Goal: Answer question/provide support: Share knowledge or assist other users

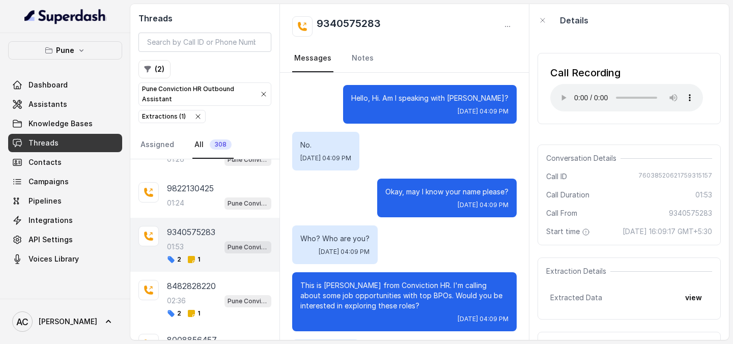
scroll to position [52, 0]
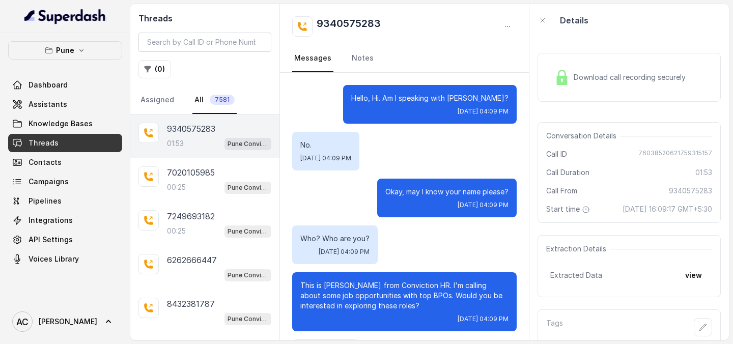
scroll to position [938, 0]
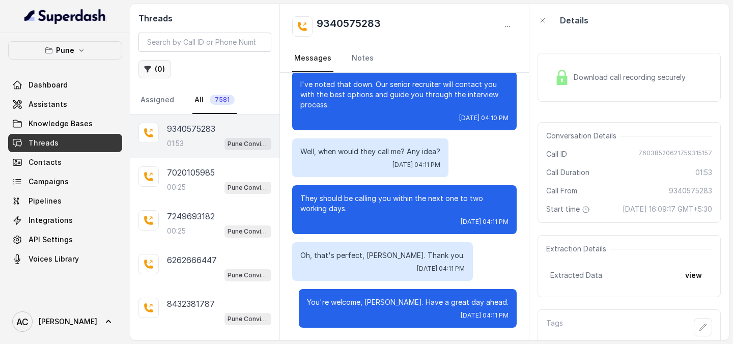
click at [151, 68] on icon "button" at bounding box center [148, 69] width 8 height 8
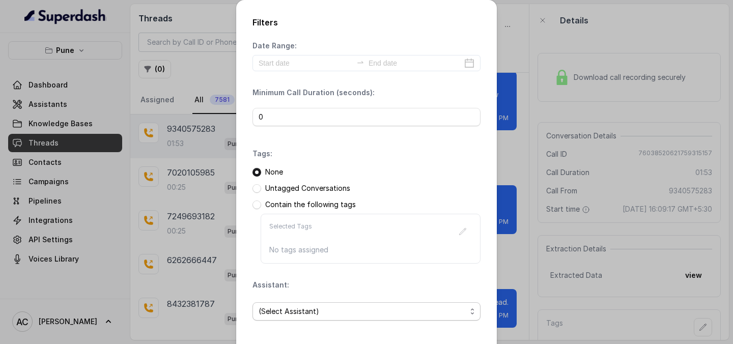
click at [309, 310] on span "(Select Assistant)" at bounding box center [363, 311] width 208 height 12
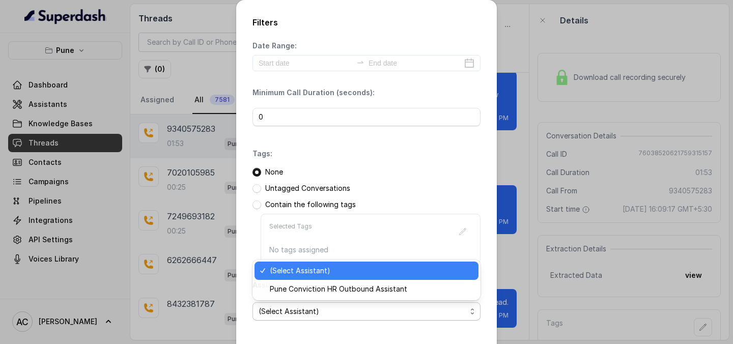
scroll to position [44, 0]
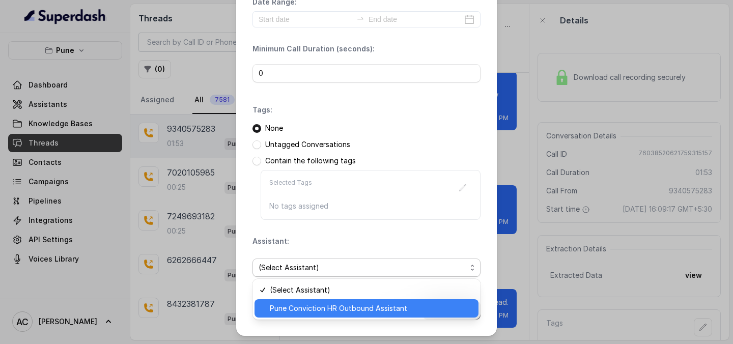
click at [295, 311] on span "Pune Conviction HR Outbound Assistant" at bounding box center [371, 308] width 203 height 12
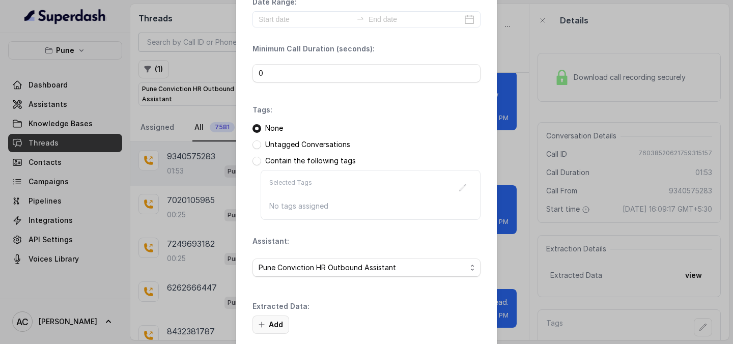
click at [277, 329] on button "Add" at bounding box center [271, 325] width 37 height 18
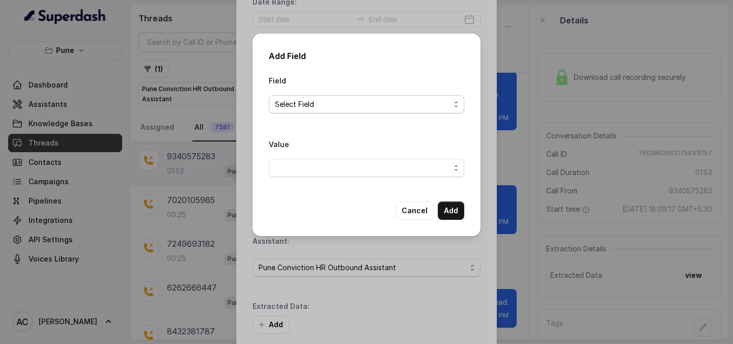
click at [356, 101] on span "Select Field" at bounding box center [362, 104] width 175 height 12
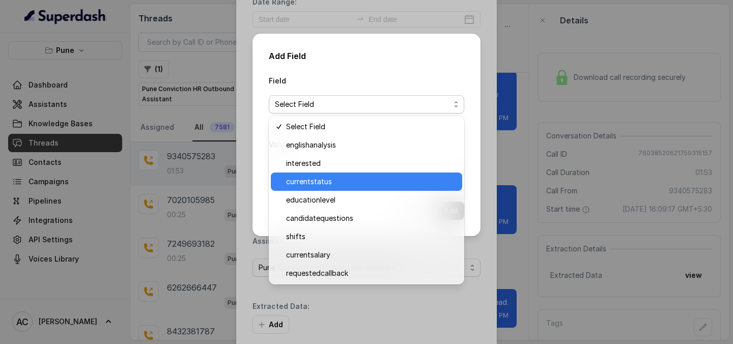
click at [313, 173] on div "currentstatus" at bounding box center [366, 182] width 191 height 18
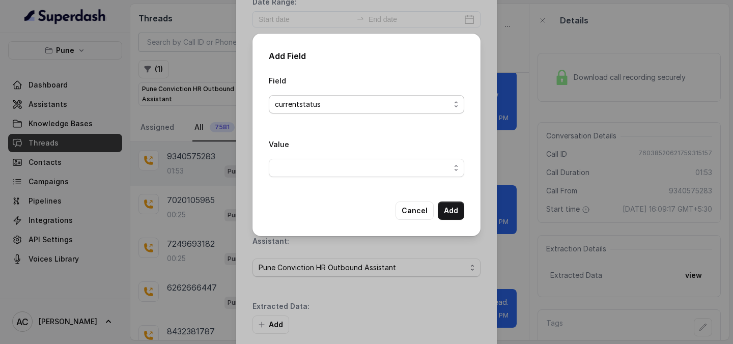
click at [318, 110] on span "currentstatus" at bounding box center [367, 104] width 196 height 18
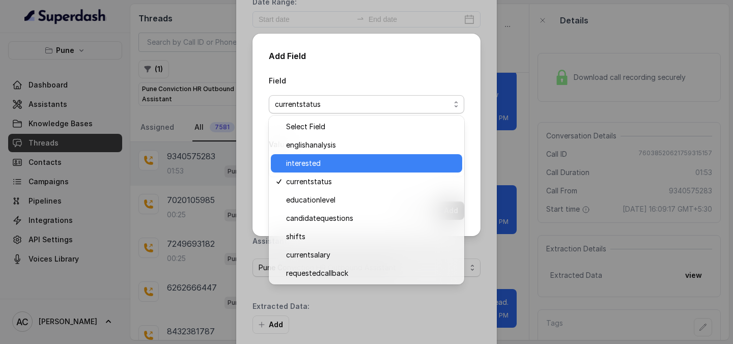
click at [312, 159] on span "interested" at bounding box center [371, 163] width 170 height 12
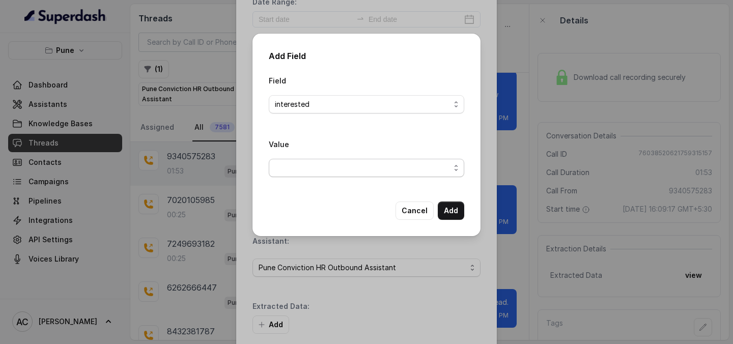
click at [312, 159] on span "button" at bounding box center [367, 168] width 196 height 18
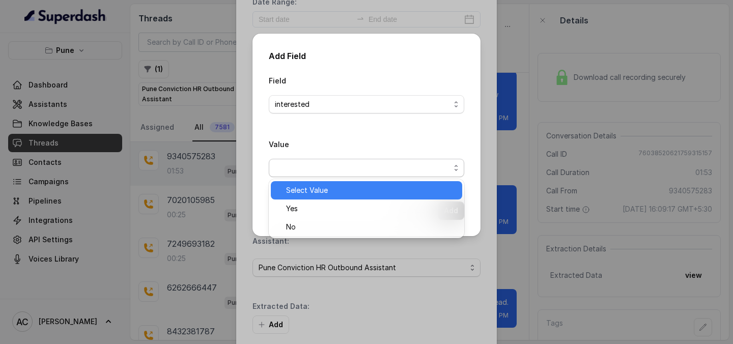
click at [307, 199] on div "Select Value" at bounding box center [366, 190] width 191 height 18
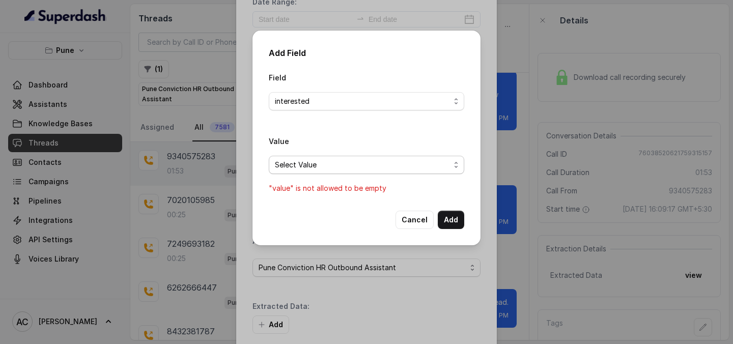
click at [315, 164] on span "Select Value" at bounding box center [362, 165] width 175 height 12
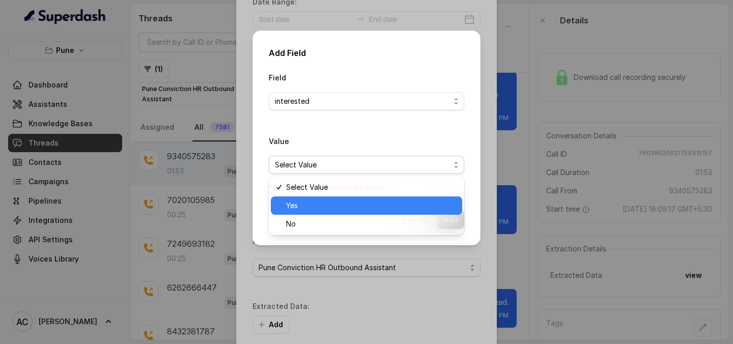
click at [305, 210] on span "Yes" at bounding box center [371, 206] width 170 height 12
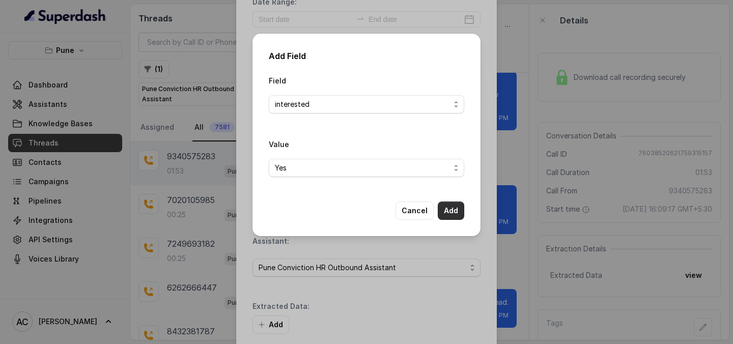
click at [449, 215] on button "Add" at bounding box center [451, 211] width 26 height 18
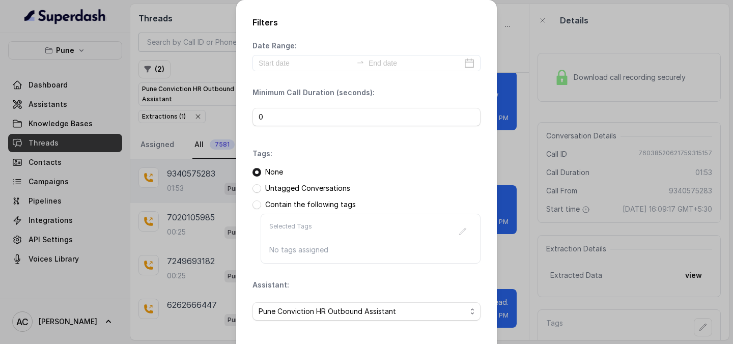
scroll to position [157, 0]
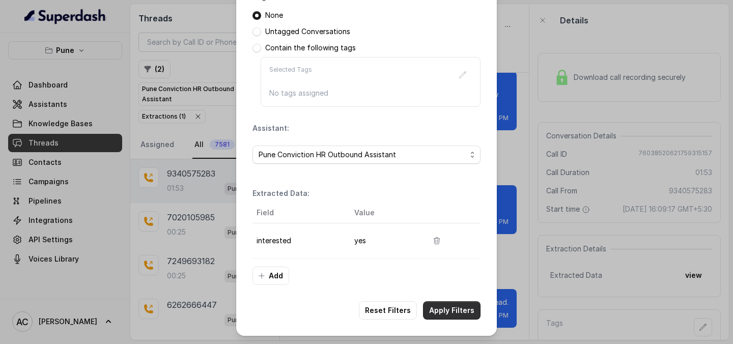
click at [443, 318] on button "Apply Filters" at bounding box center [452, 310] width 58 height 18
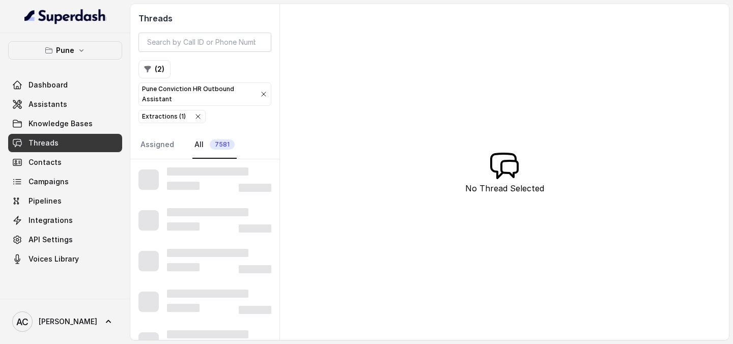
click at [443, 318] on div "Threads ( 2 ) Pune Conviction HR Outbound Assistant Extractions ( 1 ) Assigned …" at bounding box center [429, 172] width 599 height 336
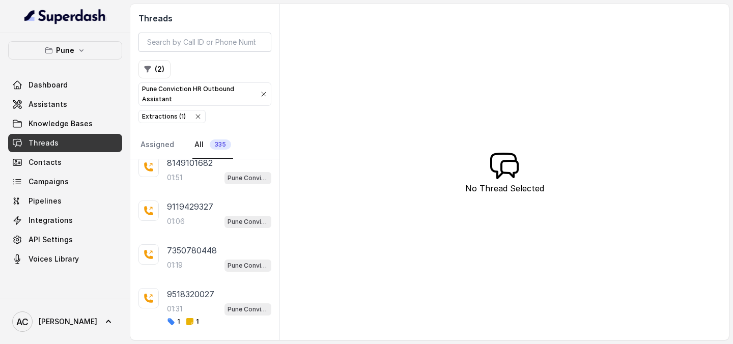
scroll to position [793, 0]
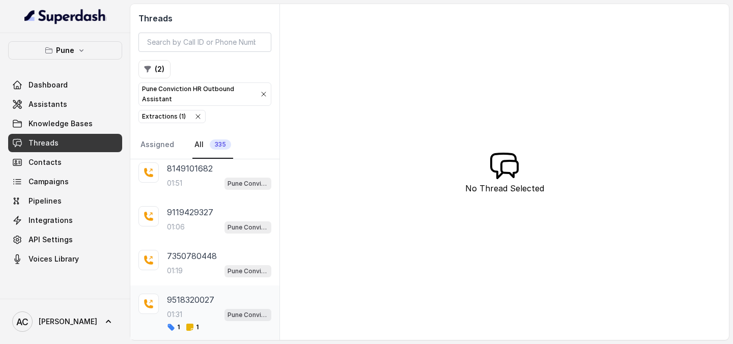
click at [193, 308] on div "01:31 Pune Conviction HR Outbound Assistant" at bounding box center [219, 314] width 104 height 13
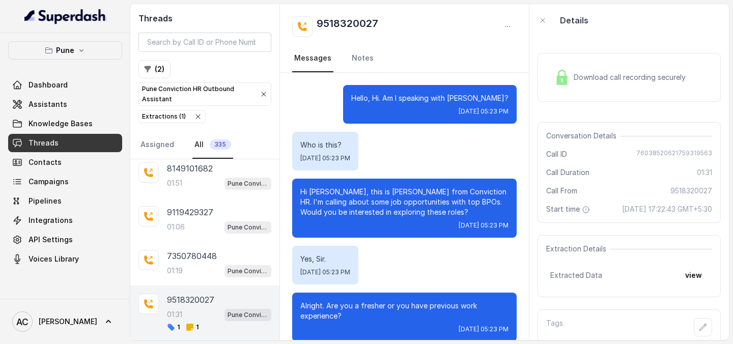
scroll to position [30, 0]
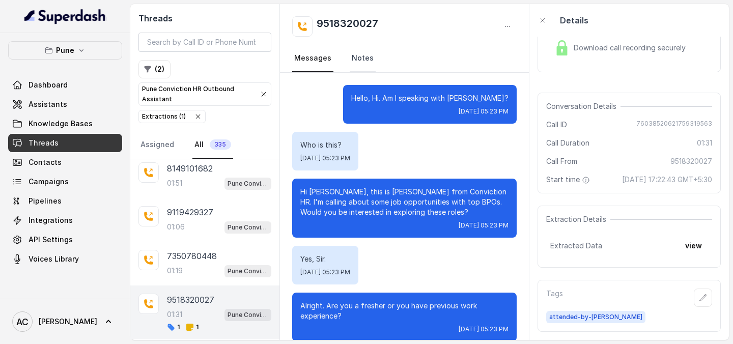
click at [358, 53] on link "Notes" at bounding box center [363, 58] width 26 height 27
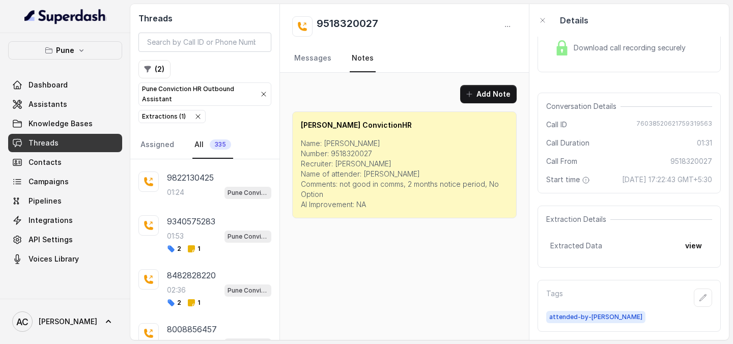
scroll to position [2820, 0]
click at [195, 245] on span "1" at bounding box center [193, 248] width 13 height 8
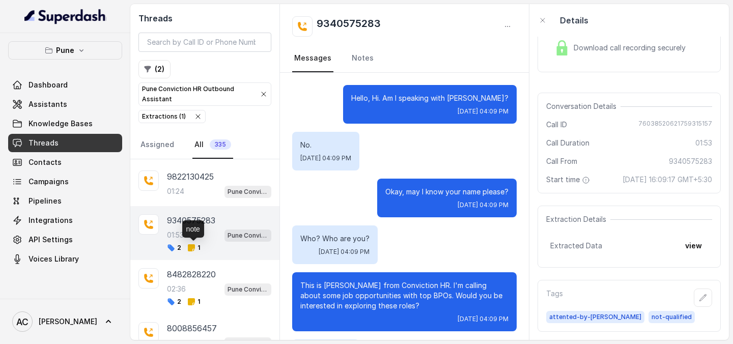
scroll to position [938, 0]
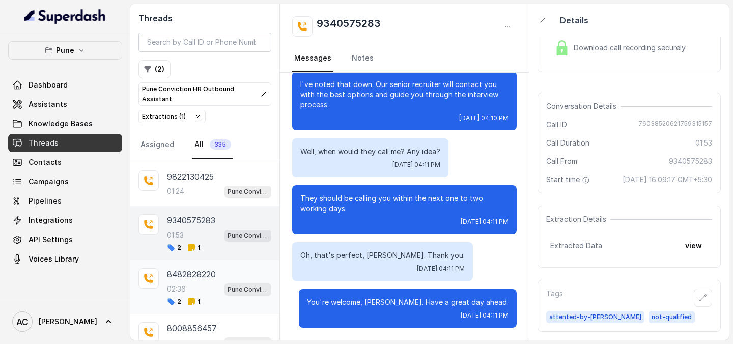
click at [185, 296] on div "8482828220 02:36 Pune Conviction HR Outbound Assistant 2 1" at bounding box center [219, 287] width 104 height 38
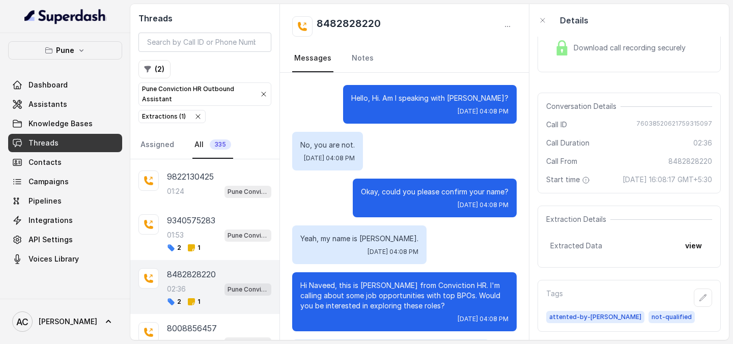
scroll to position [1818, 0]
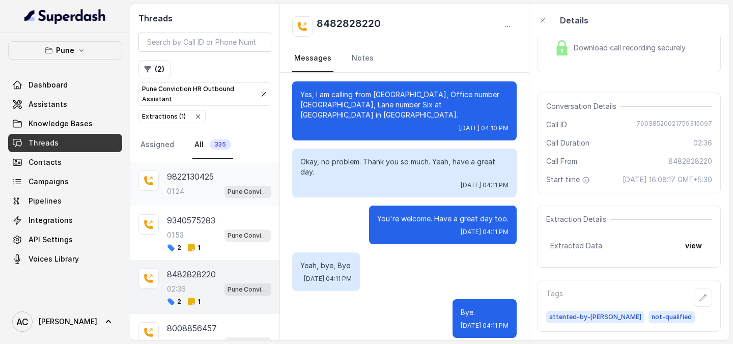
click at [191, 191] on div "01:24 Pune Conviction HR Outbound Assistant" at bounding box center [219, 191] width 104 height 13
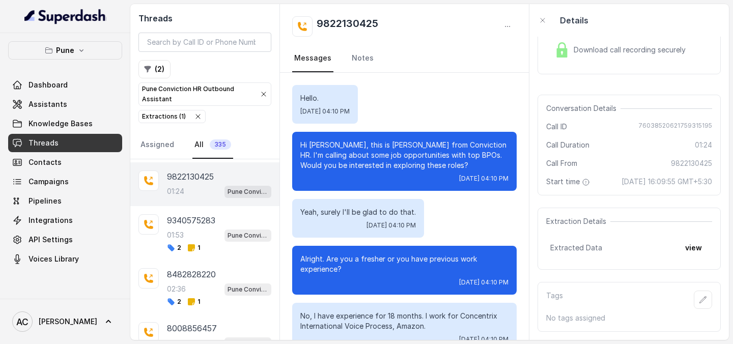
scroll to position [757, 0]
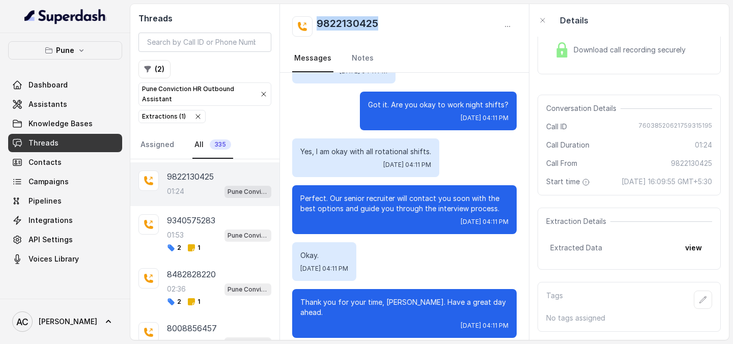
drag, startPoint x: 391, startPoint y: 17, endPoint x: 313, endPoint y: 21, distance: 77.5
click at [313, 21] on div "9822130425" at bounding box center [404, 26] width 225 height 20
copy h2 "9822130425"
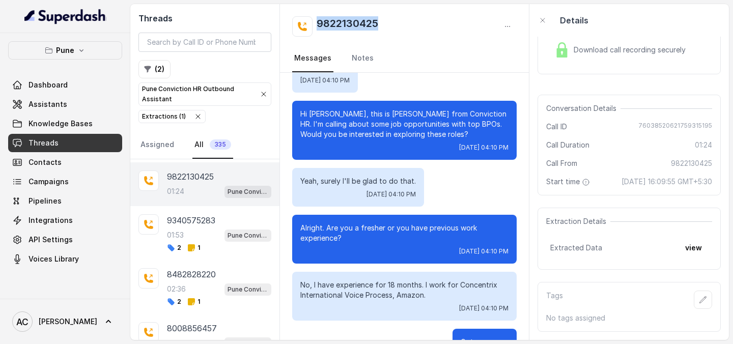
scroll to position [34, 0]
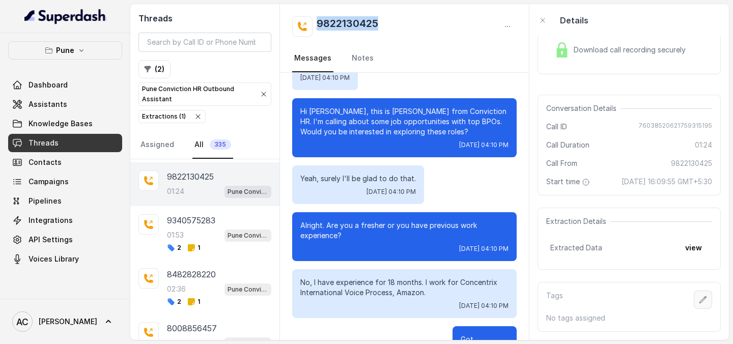
click at [703, 306] on button "button" at bounding box center [703, 300] width 18 height 18
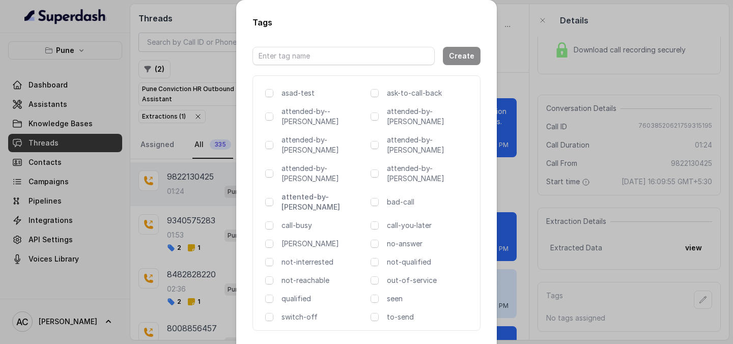
click at [308, 192] on p "attented-by-[PERSON_NAME]" at bounding box center [324, 202] width 85 height 20
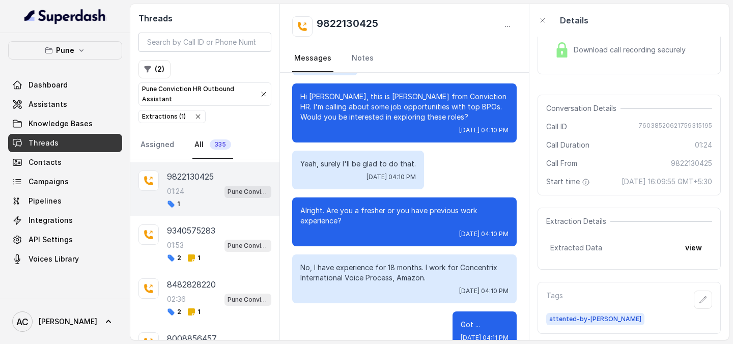
scroll to position [0, 0]
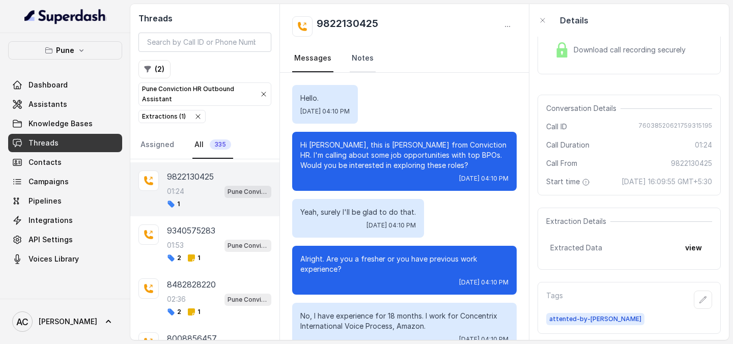
click at [362, 51] on link "Notes" at bounding box center [363, 58] width 26 height 27
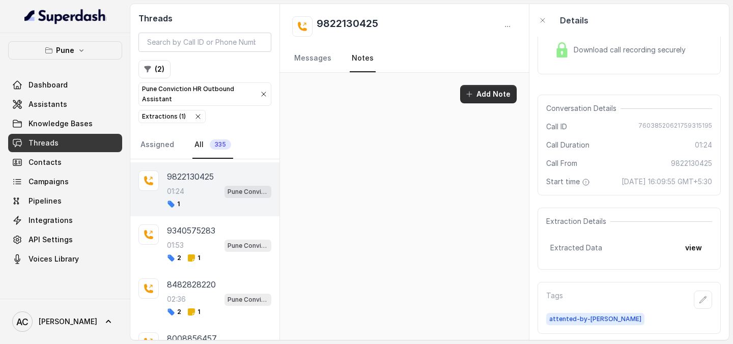
click at [498, 96] on button "Add Note" at bounding box center [488, 94] width 57 height 18
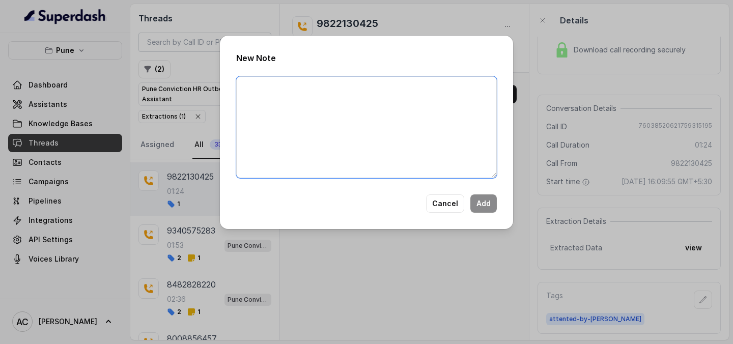
click at [373, 86] on textarea at bounding box center [366, 127] width 261 height 102
paste textarea "Name Number Recruiter Name of attender Comments AI Improvement"
click at [279, 90] on textarea "Name Number Recruiter Name of attender Comments AI Improvement" at bounding box center [366, 127] width 261 height 102
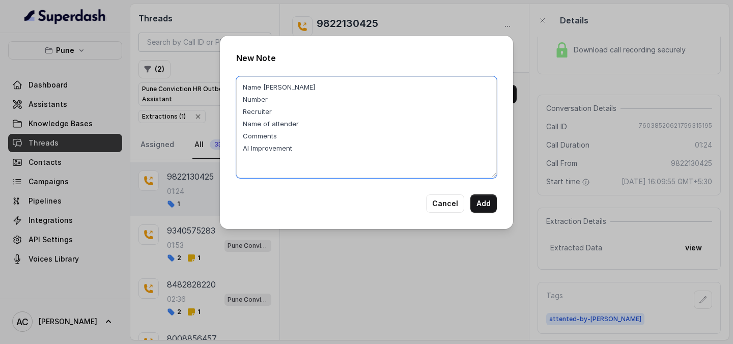
click at [272, 100] on textarea "Name Henoch Number Recruiter Name of attender Comments AI Improvement" at bounding box center [366, 127] width 261 height 102
click at [287, 115] on textarea "Name Henoch Number 9822130425 Recruiter Name of attender Comments AI Improvement" at bounding box center [366, 127] width 261 height 102
click at [311, 125] on textarea "Name Henoch Number 9822130425 Recruiter RUPAL Name of attender Comments AI Impr…" at bounding box center [366, 127] width 261 height 102
click at [286, 138] on textarea "Name Henoch Number 9822130425 Recruiter RUPAL Name of attender RUPAL Comments A…" at bounding box center [366, 127] width 261 height 102
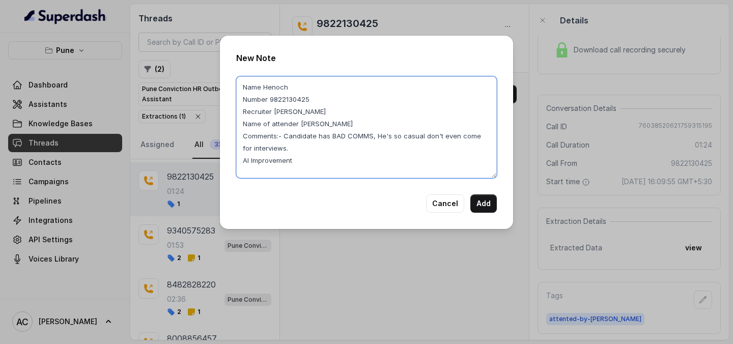
drag, startPoint x: 285, startPoint y: 150, endPoint x: 284, endPoint y: 135, distance: 15.3
click at [285, 135] on textarea "Name Henoch Number 9822130425 Recruiter RUPAL Name of attender RUPAL Comments:-…" at bounding box center [366, 127] width 261 height 102
type textarea "Name Henoch Number 9822130425 Recruiter RUPAL Name of attender RUPAL Comments:-…"
click at [483, 205] on button "Add" at bounding box center [483, 203] width 26 height 18
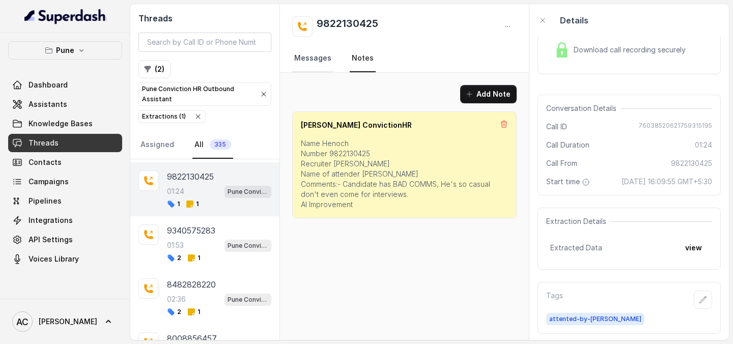
click at [320, 62] on link "Messages" at bounding box center [312, 58] width 41 height 27
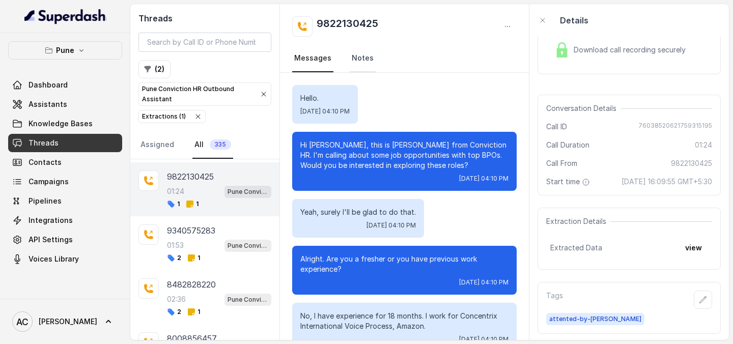
click at [365, 58] on link "Notes" at bounding box center [363, 58] width 26 height 27
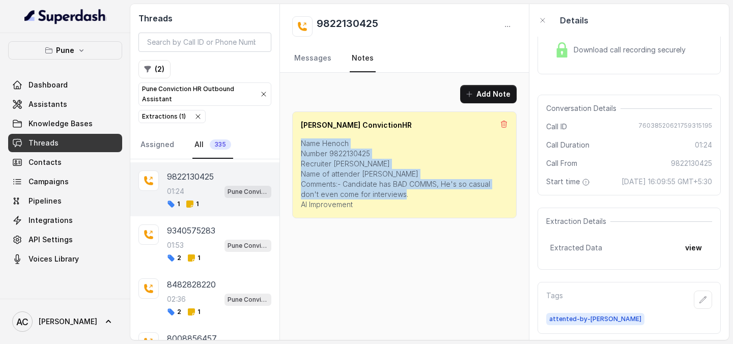
drag, startPoint x: 297, startPoint y: 141, endPoint x: 367, endPoint y: 219, distance: 104.6
click at [367, 219] on div "Add Note Amaan ConvictionHR Name Henoch Number 9822130425 Recruiter RUPAL Name …" at bounding box center [404, 152] width 249 height 158
copy p "Name Henoch Number 9822130425 Recruiter RUPAL Name of attender RUPAL Comments:-…"
click at [478, 96] on button "Add Note" at bounding box center [488, 94] width 57 height 18
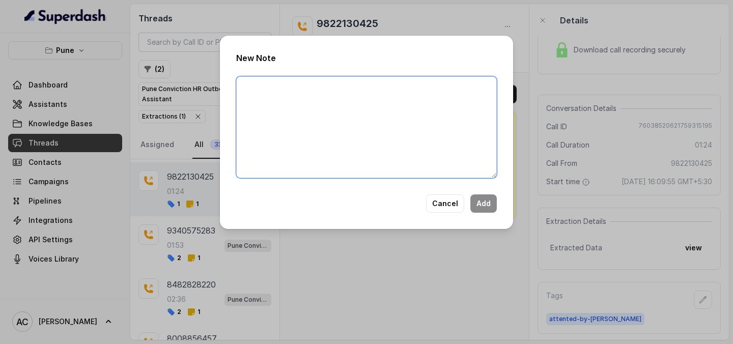
click at [436, 154] on textarea at bounding box center [366, 127] width 261 height 102
paste textarea "Name Henoch Number 9822130425 Recruiter RUPAL Name of attender RUPAL Comments:-…"
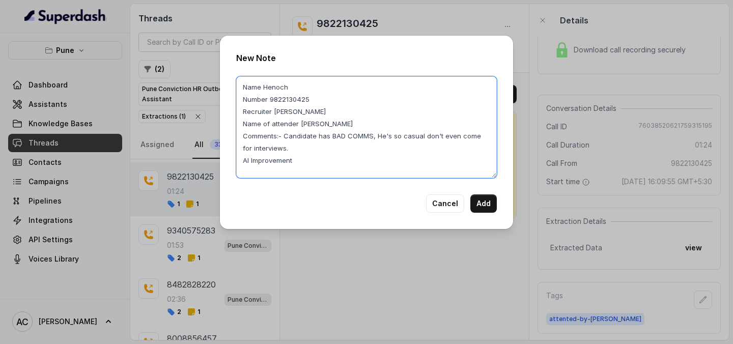
click at [316, 163] on textarea "Name Henoch Number 9822130425 Recruiter RUPAL Name of attender RUPAL Comments:-…" at bounding box center [366, 127] width 261 height 102
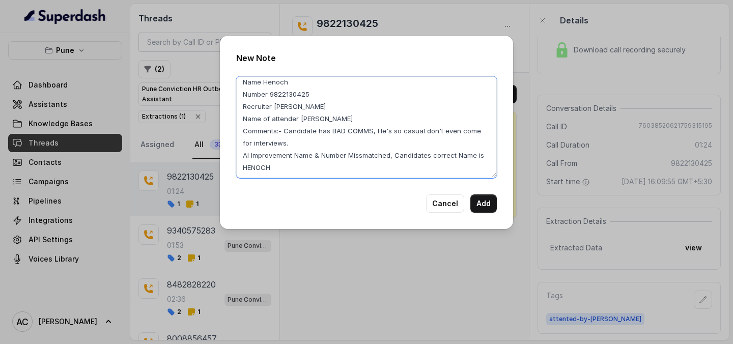
drag, startPoint x: 295, startPoint y: 160, endPoint x: 309, endPoint y: 188, distance: 31.0
click at [309, 188] on div "New Note Name Henoch Number 9822130425 Recruiter RUPAL Name of attender RUPAL C…" at bounding box center [366, 132] width 293 height 193
type textarea "Name Henoch Number 9822130425 Recruiter RUPAL Name of attender RUPAL Comments:-…"
click at [488, 201] on button "Add" at bounding box center [483, 203] width 26 height 18
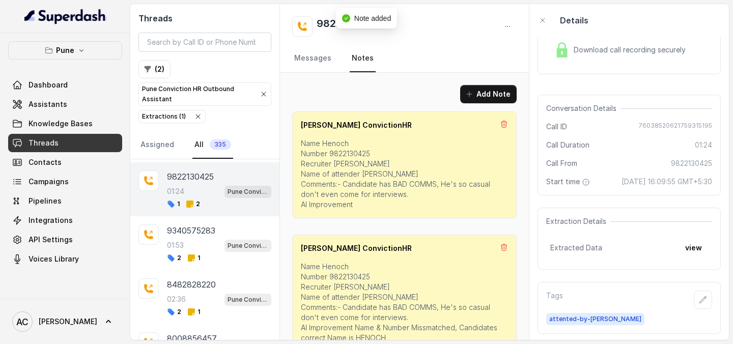
scroll to position [0, 0]
click at [505, 124] on icon at bounding box center [504, 124] width 8 height 8
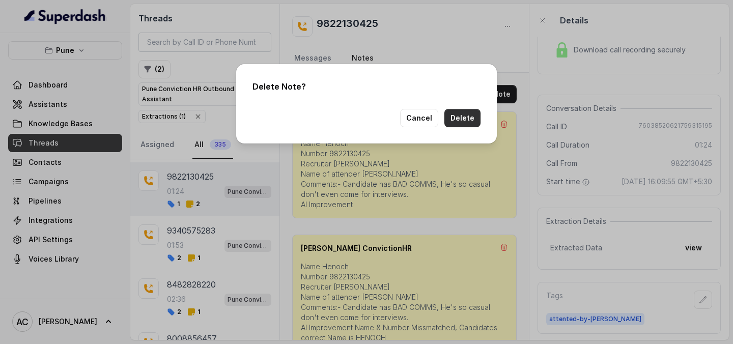
click at [464, 119] on button "Delete" at bounding box center [462, 118] width 36 height 18
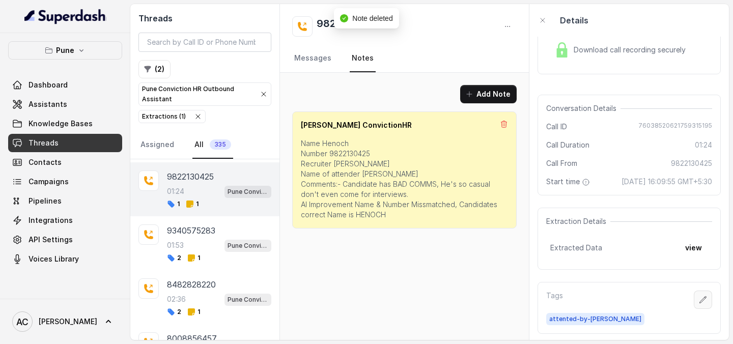
click at [703, 303] on icon "button" at bounding box center [703, 300] width 8 height 8
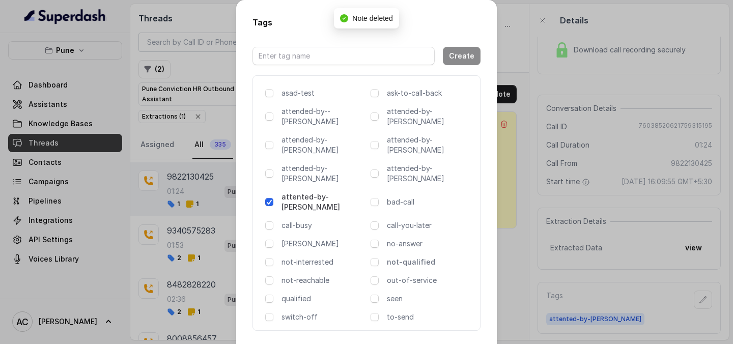
click at [400, 257] on p "not-qualified" at bounding box center [429, 262] width 85 height 10
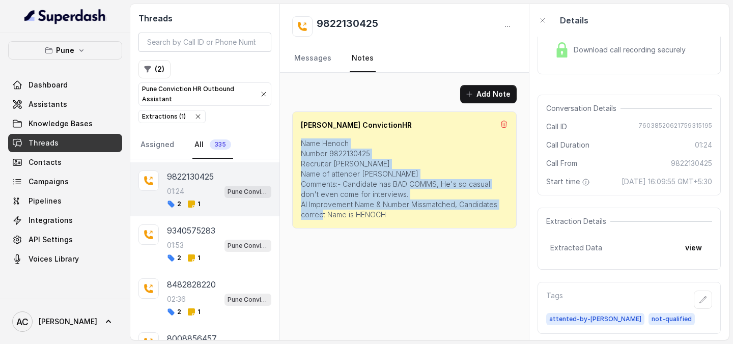
drag, startPoint x: 297, startPoint y: 142, endPoint x: 415, endPoint y: 228, distance: 145.4
click at [415, 228] on div "Amaan ConvictionHR Name Henoch Number 9822130425 Recruiter RUPAL Name of attend…" at bounding box center [404, 170] width 225 height 117
copy p "Name Henoch Number 9822130425 Recruiter RUPAL Name of attender RUPAL Comments:-…"
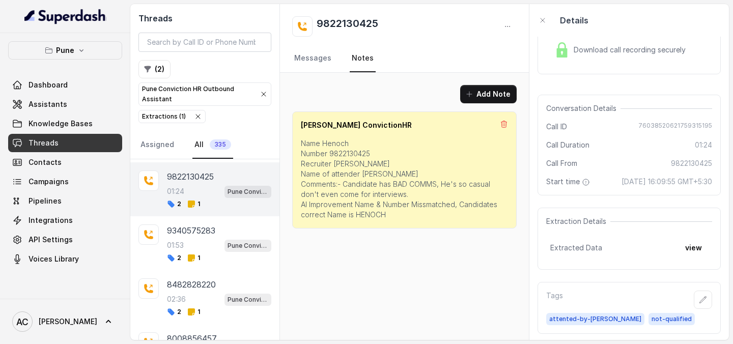
click at [507, 118] on div "Amaan ConvictionHR Name Henoch Number 9822130425 Recruiter RUPAL Name of attend…" at bounding box center [404, 170] width 225 height 117
click at [508, 124] on div "Amaan ConvictionHR Name Henoch Number 9822130425 Recruiter RUPAL Name of attend…" at bounding box center [404, 170] width 225 height 117
click at [506, 127] on icon at bounding box center [504, 124] width 8 height 8
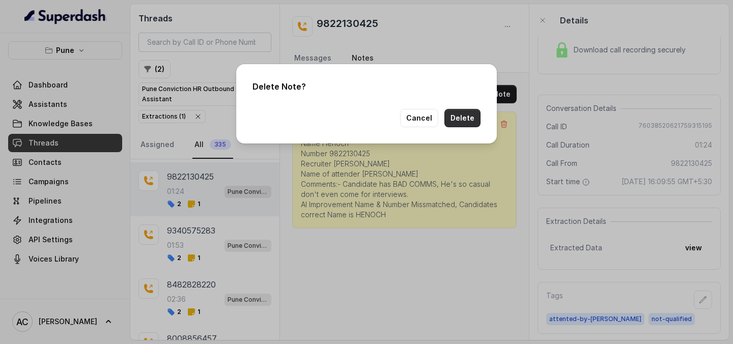
click at [457, 109] on button "Delete" at bounding box center [462, 118] width 36 height 18
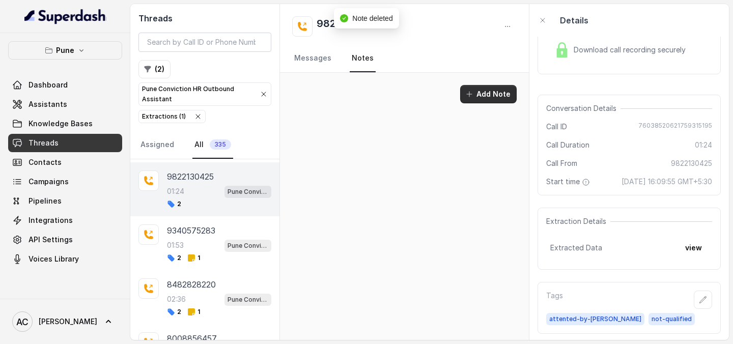
click at [494, 90] on button "Add Note" at bounding box center [488, 94] width 57 height 18
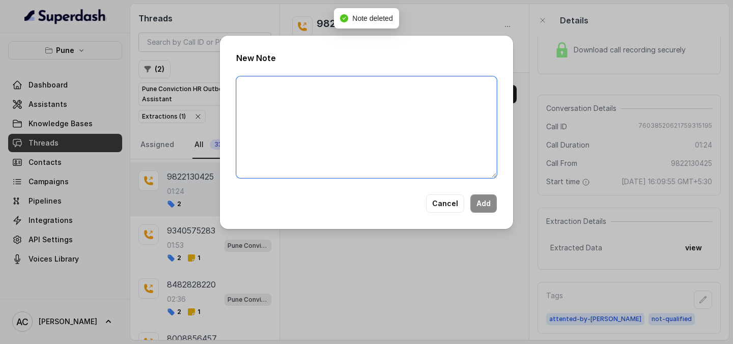
click at [439, 131] on textarea at bounding box center [366, 127] width 261 height 102
paste textarea "Name Henoch Number 9822130425 Recruiter RUPAL Name of attender RUPAL Comments:-…"
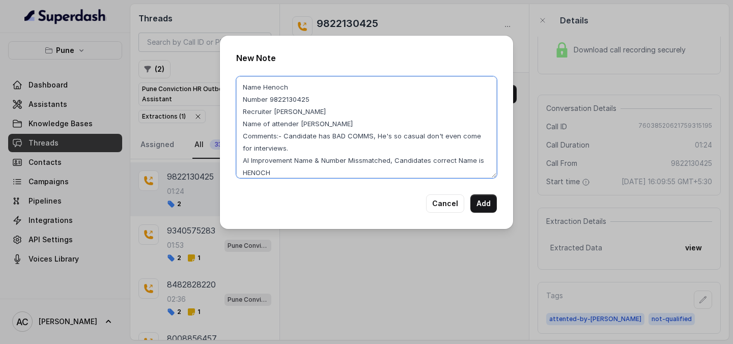
click at [359, 160] on textarea "Name Henoch Number 9822130425 Recruiter RUPAL Name of attender RUPAL Comments:-…" at bounding box center [366, 127] width 261 height 102
type textarea "Name Henoch Number 9822130425 Recruiter RUPAL Name of attender RUPAL Comments:-…"
click at [484, 202] on button "Add" at bounding box center [483, 203] width 26 height 18
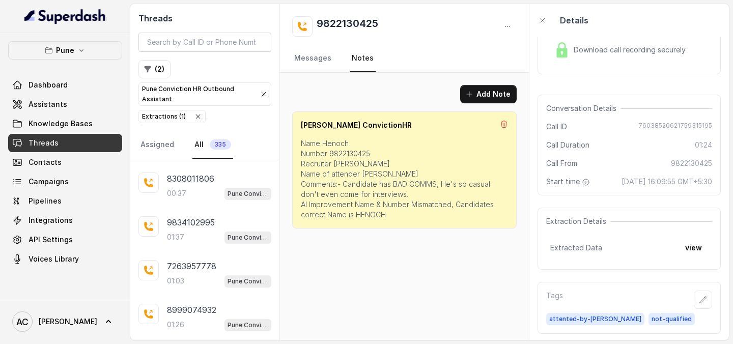
scroll to position [2422, 0]
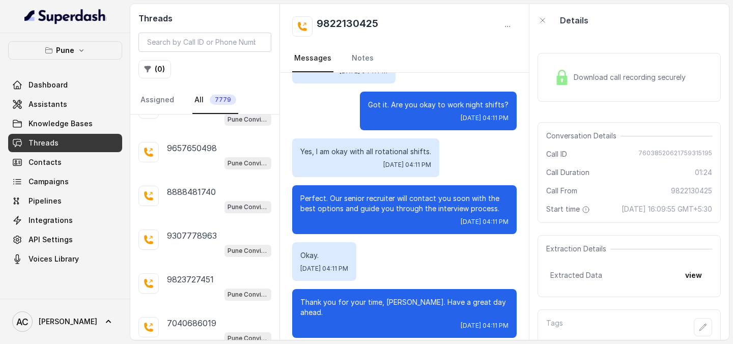
scroll to position [1173, 0]
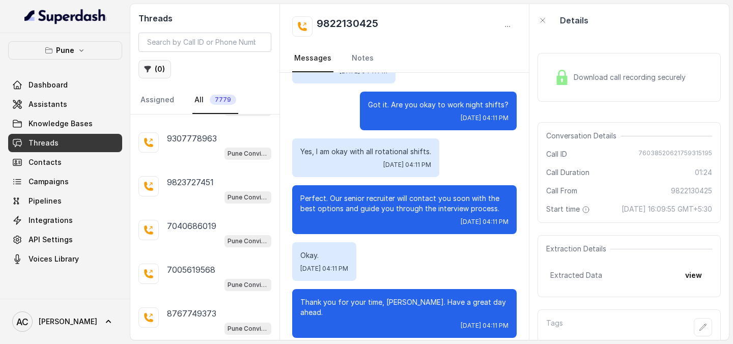
click at [161, 69] on button "( 0 )" at bounding box center [154, 69] width 33 height 18
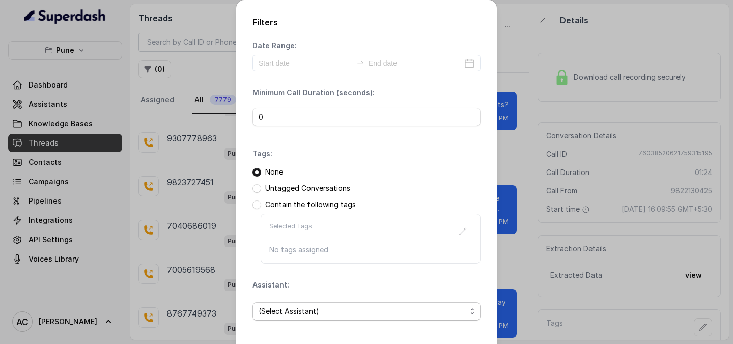
click at [307, 313] on span "(Select Assistant)" at bounding box center [363, 311] width 208 height 12
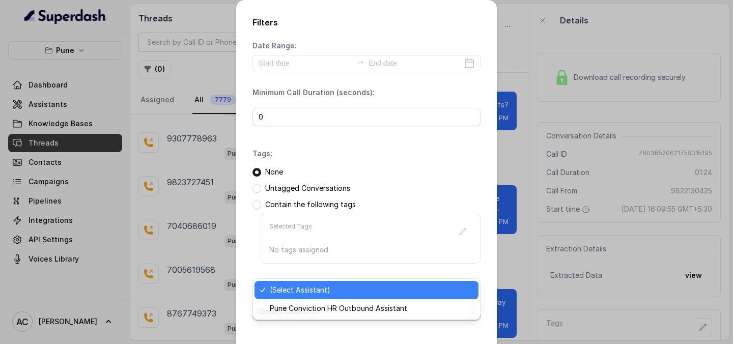
scroll to position [44, 0]
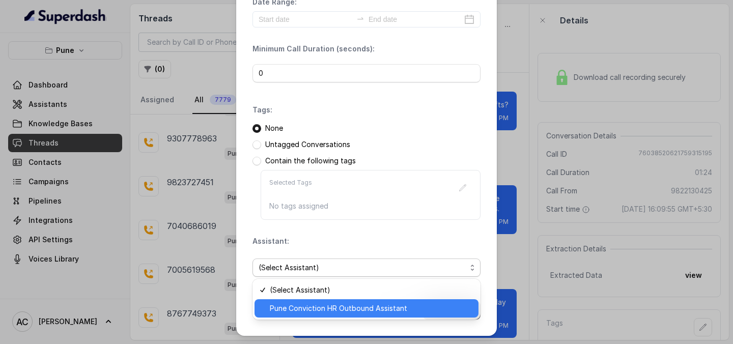
click at [308, 306] on span "Pune Conviction HR Outbound Assistant" at bounding box center [371, 308] width 203 height 12
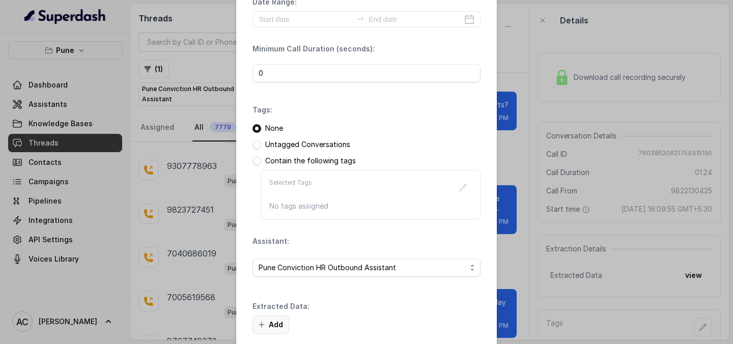
click at [277, 323] on button "Add" at bounding box center [271, 325] width 37 height 18
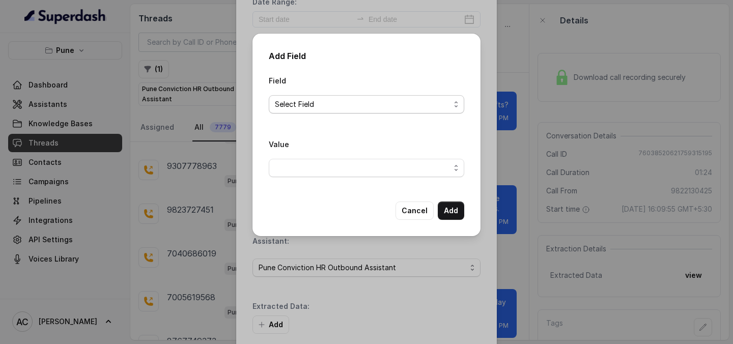
click at [369, 105] on span "Select Field" at bounding box center [362, 104] width 175 height 12
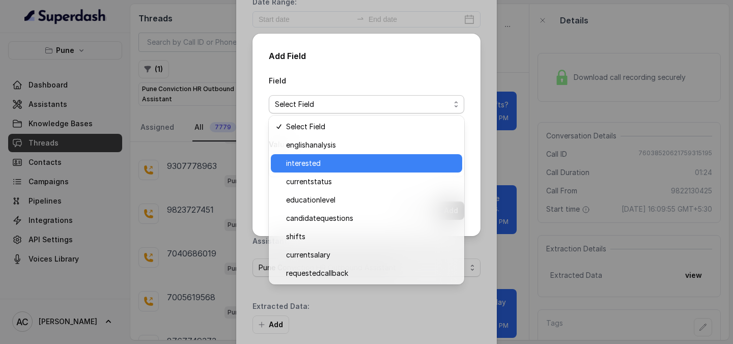
click at [343, 155] on div "interested" at bounding box center [366, 163] width 191 height 18
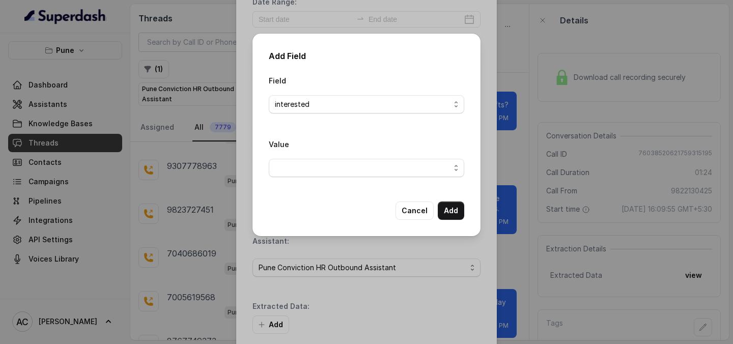
click at [343, 155] on div "Value" at bounding box center [367, 157] width 196 height 39
click at [343, 158] on div "Value" at bounding box center [367, 157] width 196 height 39
click at [339, 177] on span "button" at bounding box center [367, 168] width 196 height 18
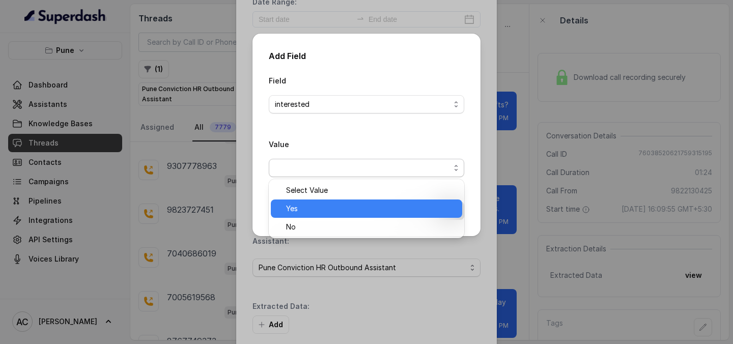
click at [324, 212] on span "Yes" at bounding box center [371, 209] width 170 height 12
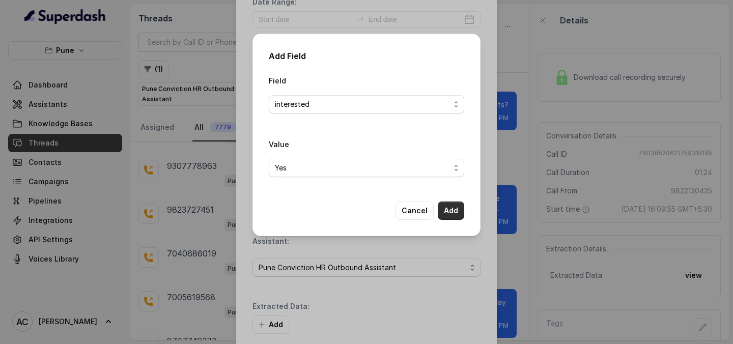
click at [454, 210] on button "Add" at bounding box center [451, 211] width 26 height 18
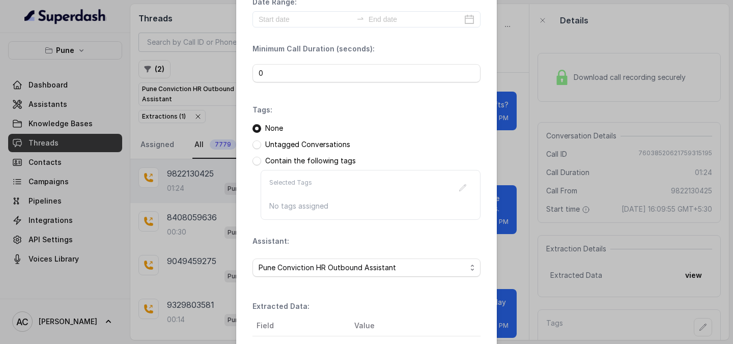
scroll to position [157, 0]
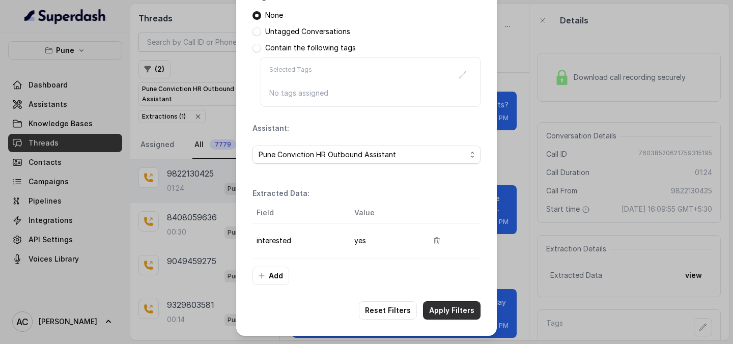
click at [459, 319] on button "Apply Filters" at bounding box center [452, 310] width 58 height 18
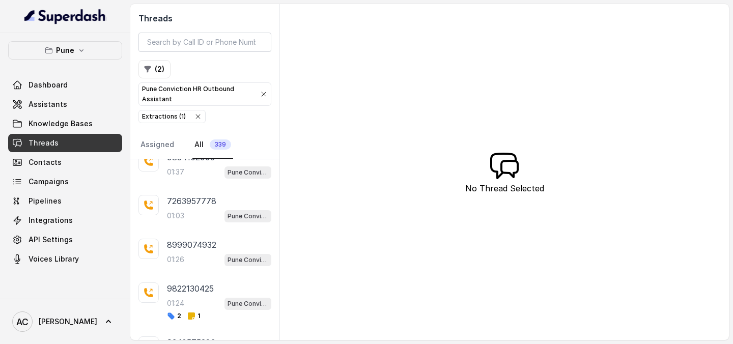
scroll to position [2889, 0]
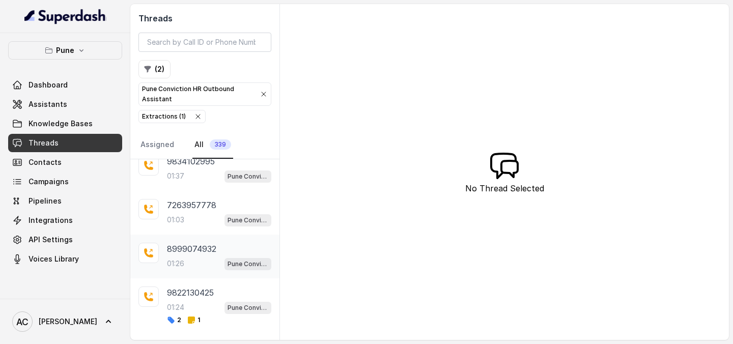
click at [199, 263] on div "01:26 Pune Conviction HR Outbound Assistant" at bounding box center [219, 263] width 104 height 13
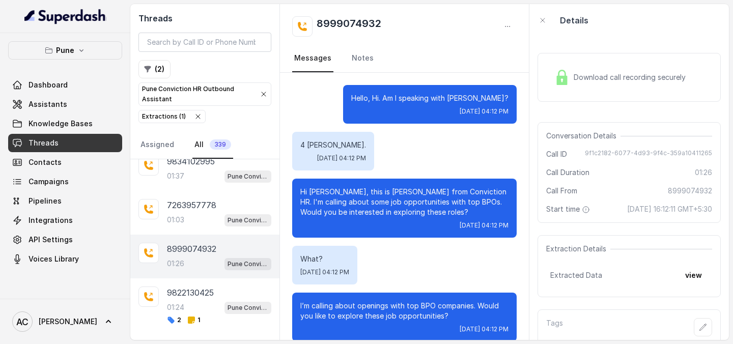
scroll to position [647, 0]
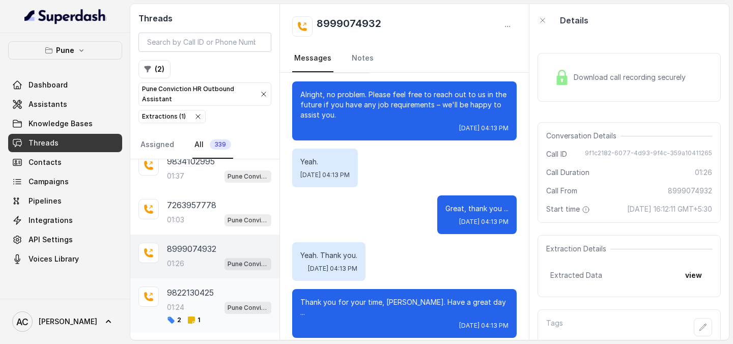
click at [190, 302] on div "01:24 Pune Conviction HR Outbound Assistant" at bounding box center [219, 307] width 104 height 13
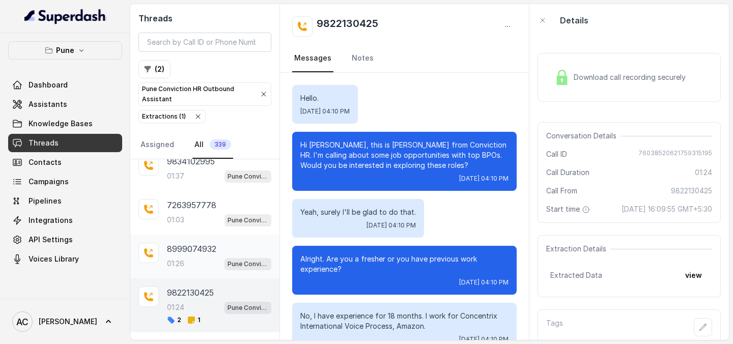
click at [195, 256] on div "8999074932 01:26 Pune Conviction HR Outbound Assistant" at bounding box center [219, 256] width 104 height 27
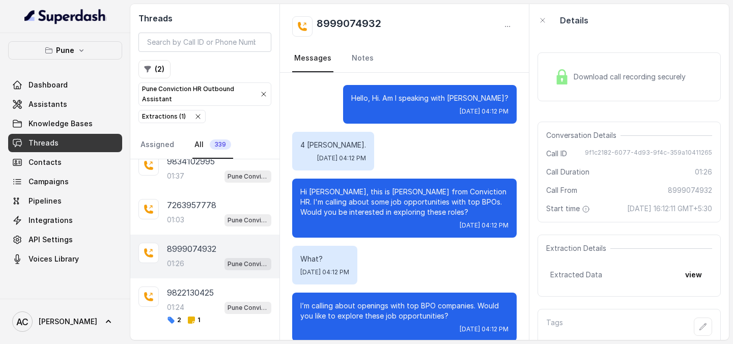
scroll to position [27, 0]
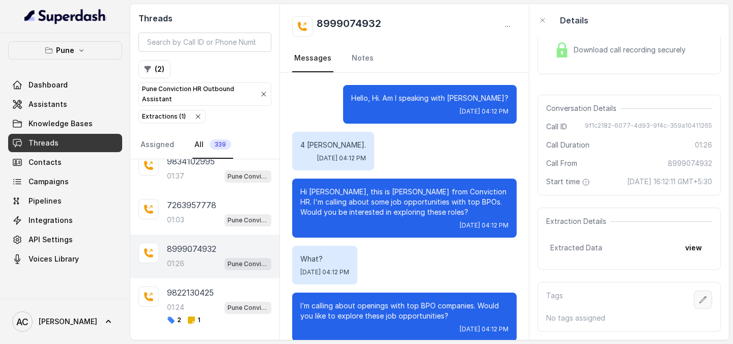
click at [708, 299] on button "button" at bounding box center [703, 300] width 18 height 18
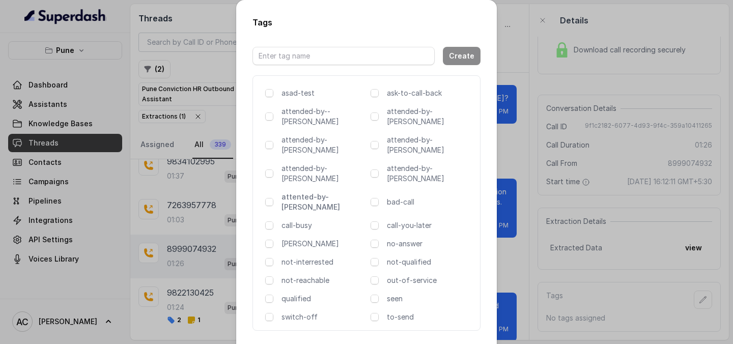
click at [320, 192] on p "attented-by-[PERSON_NAME]" at bounding box center [324, 202] width 85 height 20
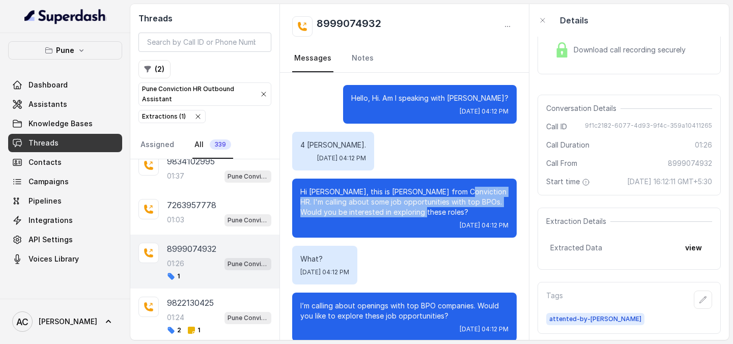
drag, startPoint x: 458, startPoint y: 191, endPoint x: 464, endPoint y: 212, distance: 22.2
click at [464, 212] on p "Hi Abhishek, this is Monica from Conviction HR. I'm calling about some job oppo…" at bounding box center [404, 202] width 208 height 31
drag, startPoint x: 440, startPoint y: 192, endPoint x: 448, endPoint y: 216, distance: 25.1
click at [448, 217] on p "Hi Abhishek, this is Monica from Conviction HR. I'm calling about some job oppo…" at bounding box center [404, 202] width 208 height 31
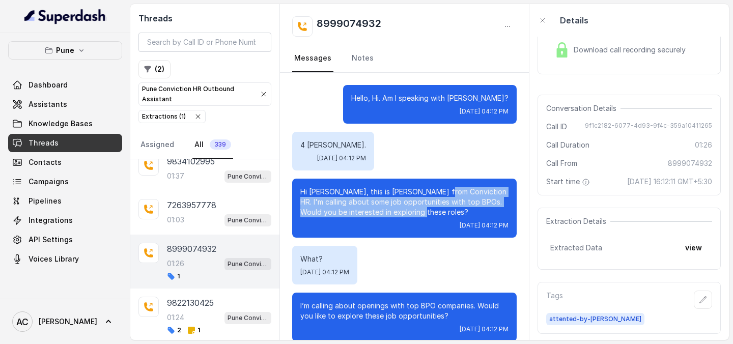
click at [441, 199] on p "Hi Abhishek, this is Monica from Conviction HR. I'm calling about some job oppo…" at bounding box center [404, 202] width 208 height 31
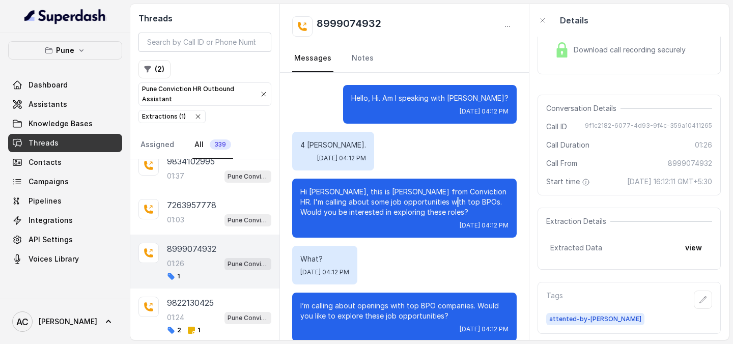
drag, startPoint x: 448, startPoint y: 198, endPoint x: 450, endPoint y: 204, distance: 7.1
click at [450, 204] on p "Hi Abhishek, this is Monica from Conviction HR. I'm calling about some job oppo…" at bounding box center [404, 202] width 208 height 31
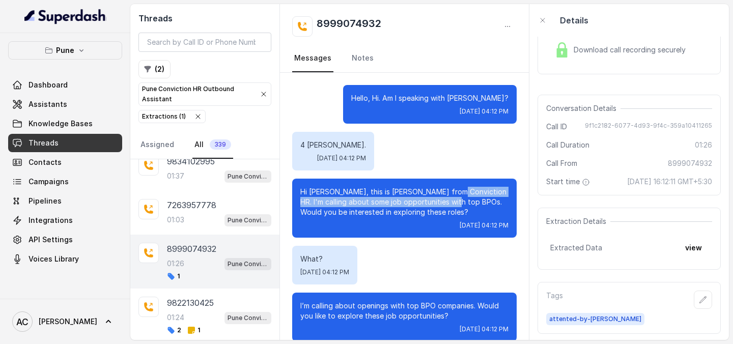
drag, startPoint x: 449, startPoint y: 190, endPoint x: 452, endPoint y: 197, distance: 7.8
click at [452, 197] on p "Hi Abhishek, this is Monica from Conviction HR. I'm calling about some job oppo…" at bounding box center [404, 202] width 208 height 31
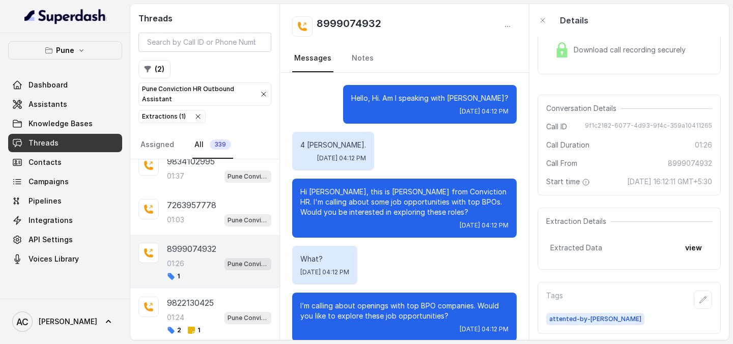
click at [391, 20] on div "8999074932" at bounding box center [404, 26] width 225 height 20
drag, startPoint x: 390, startPoint y: 20, endPoint x: 313, endPoint y: 13, distance: 77.7
click at [312, 13] on div "8999074932 Messages Notes" at bounding box center [404, 38] width 249 height 69
copy h2 "8999074932"
click at [701, 301] on icon "button" at bounding box center [703, 299] width 7 height 7
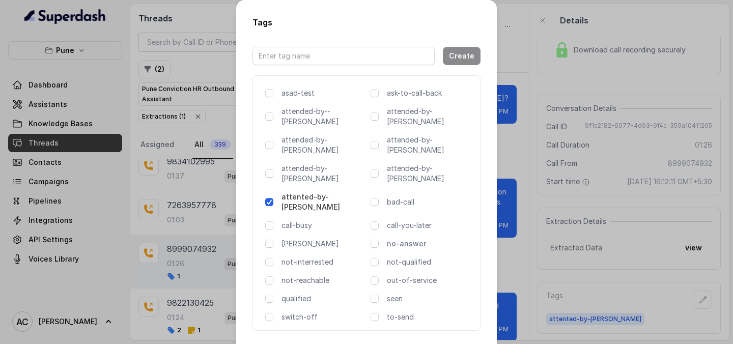
click at [409, 239] on p "no-answer" at bounding box center [429, 244] width 85 height 10
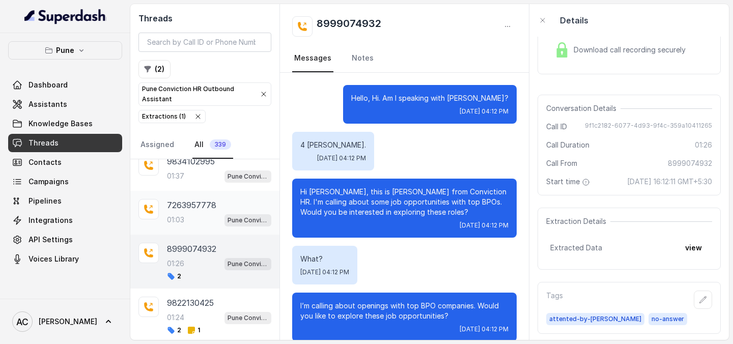
click at [201, 213] on div "01:03 Pune Conviction HR Outbound Assistant" at bounding box center [219, 219] width 104 height 13
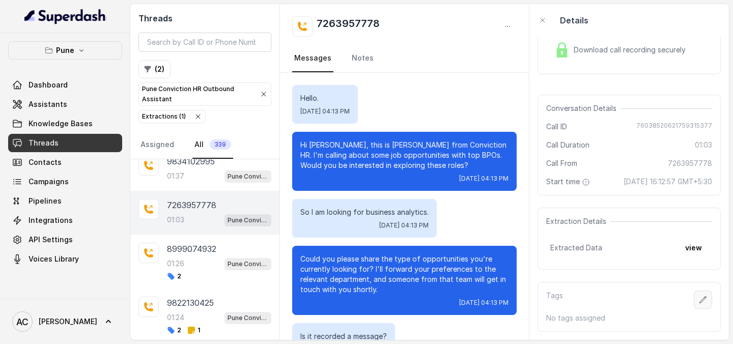
click at [703, 299] on icon "button" at bounding box center [703, 300] width 8 height 8
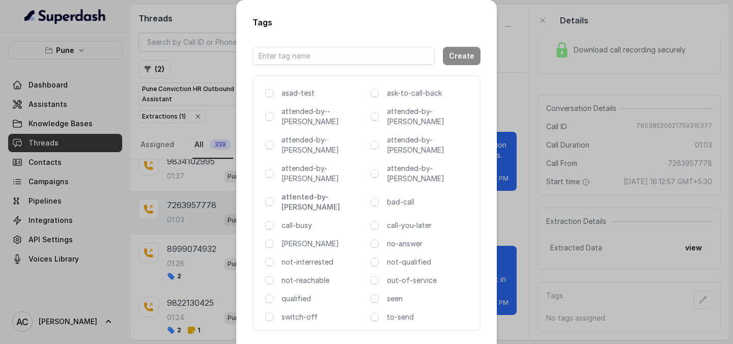
click at [314, 192] on p "attented-by-[PERSON_NAME]" at bounding box center [324, 202] width 85 height 20
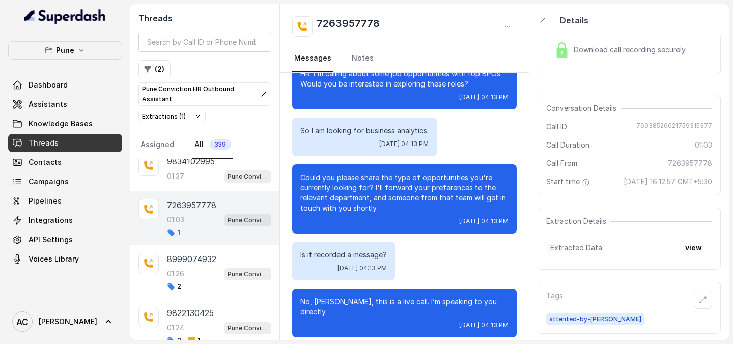
scroll to position [83, 0]
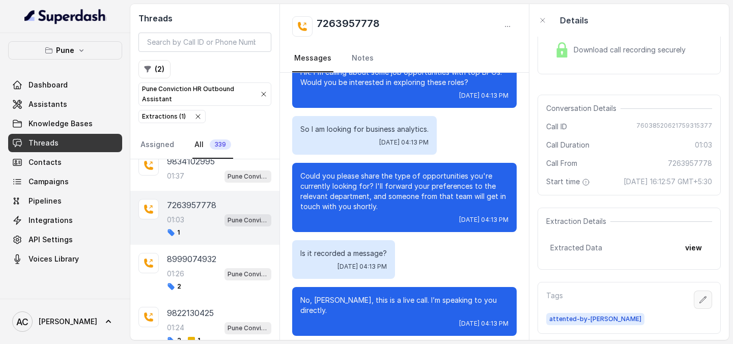
click at [704, 297] on icon "button" at bounding box center [703, 299] width 7 height 7
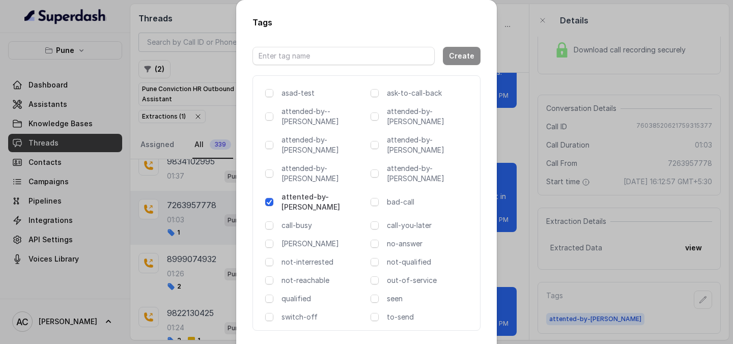
scroll to position [5, 0]
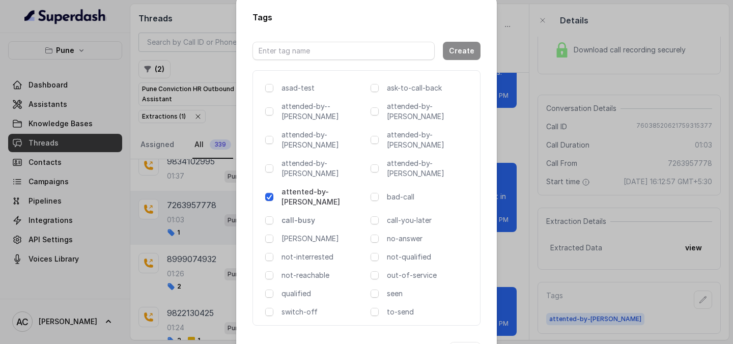
click at [312, 215] on p "call-busy" at bounding box center [324, 220] width 85 height 10
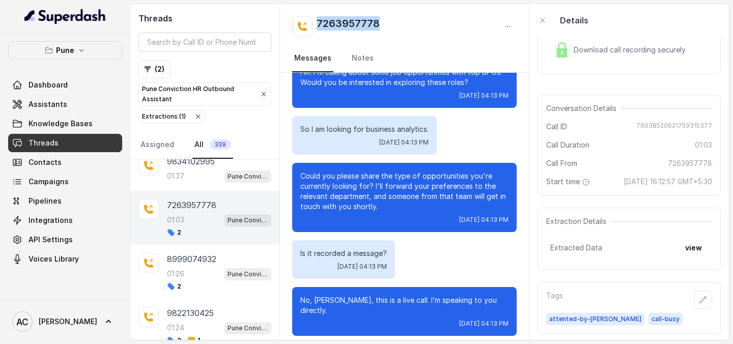
drag, startPoint x: 405, startPoint y: 24, endPoint x: 313, endPoint y: 27, distance: 92.2
click at [313, 27] on div "7263957778" at bounding box center [404, 26] width 225 height 20
copy h2 "7263957778"
click at [364, 60] on link "Notes" at bounding box center [363, 58] width 26 height 27
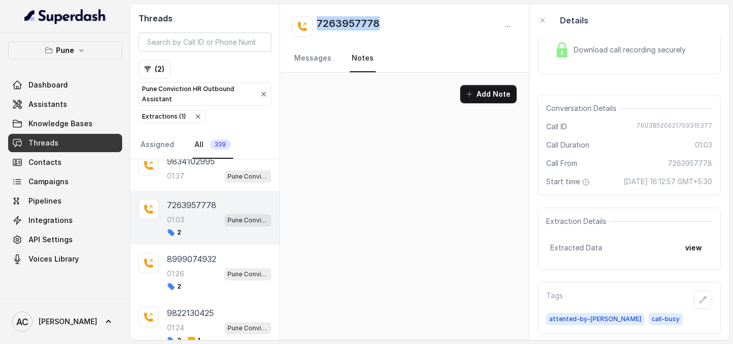
scroll to position [0, 0]
click at [487, 99] on button "Add Note" at bounding box center [488, 94] width 57 height 18
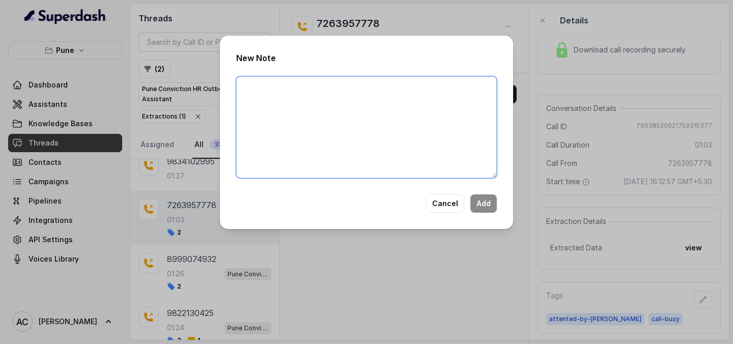
click at [367, 120] on textarea at bounding box center [366, 127] width 261 height 102
paste textarea "Name Number Recruiter Name of attender Comments AI Improvement"
click at [302, 80] on textarea "Name Number Recruiter Name of attender Comments AI Improvement" at bounding box center [366, 127] width 261 height 102
click at [290, 92] on textarea "Name Number Recruiter Name of attender Comments AI Improvement" at bounding box center [366, 127] width 261 height 102
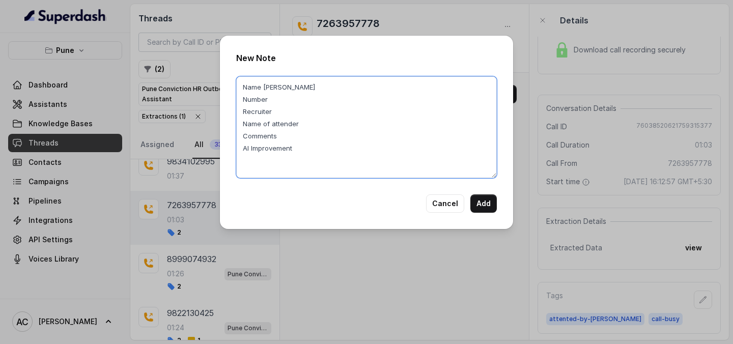
click at [301, 100] on textarea "Name Nishant Number Recruiter Name of attender Comments AI Improvement" at bounding box center [366, 127] width 261 height 102
click at [312, 114] on textarea "Name Nishant Number 7263957778 Recruiter Name of attender Comments AI Improveme…" at bounding box center [366, 127] width 261 height 102
click at [331, 131] on textarea "Name Nishant Number 7263957778 Recruiter RUPAL Name of attender Comments AI Imp…" at bounding box center [366, 127] width 261 height 102
click at [326, 121] on textarea "Name Nishant Number 7263957778 Recruiter RUPAL Name of attender Comments AI Imp…" at bounding box center [366, 127] width 261 height 102
click at [311, 136] on textarea "Name Nishant Number 7263957778 Recruiter RUPAL Name of attender RUPAL Comments …" at bounding box center [366, 127] width 261 height 102
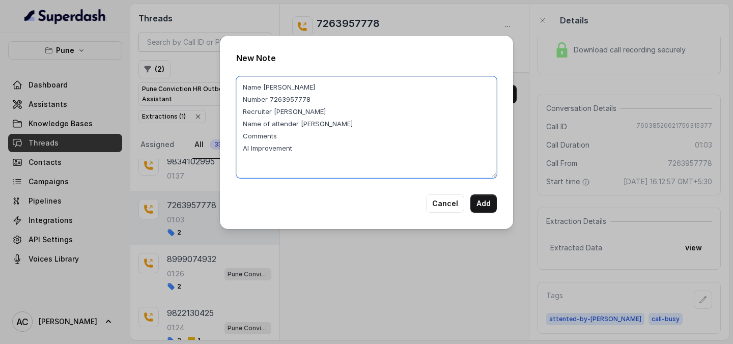
click at [302, 134] on textarea "Name Nishant Number 7263957778 Recruiter RUPAL Name of attender RUPAL Comments …" at bounding box center [366, 127] width 261 height 102
paste textarea "Name & Number Missmatched, Candidates correct Name is Nishant"
click at [304, 147] on textarea "Name Nishant Number 7263957778 Recruiter RUPAL Name of attender RUPAL Comments …" at bounding box center [366, 127] width 261 height 102
paste textarea "Name & Number Missmatched, Candidates correct Name is Nishant"
click at [295, 147] on textarea "Name Nishant Number 7263957778 Recruiter RUPAL Name of attender RUPAL Comments …" at bounding box center [366, 127] width 261 height 102
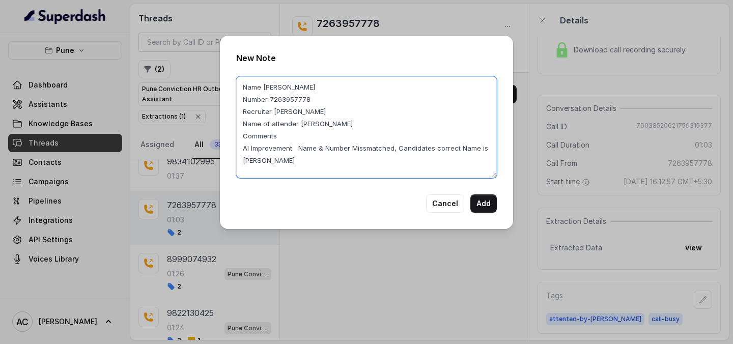
click at [290, 130] on textarea "Name Nishant Number 7263957778 Recruiter RUPAL Name of attender RUPAL Comments …" at bounding box center [366, 127] width 261 height 102
click at [292, 134] on textarea "Name Nishant Number 7263957778 Recruiter RUPAL Name of attender RUPAL Comments …" at bounding box center [366, 127] width 261 height 102
paste textarea "Candidate is disconnecting my calls"
type textarea "Name Nishant Number 7263957778 Recruiter RUPAL Name of attender RUPAL Comments …"
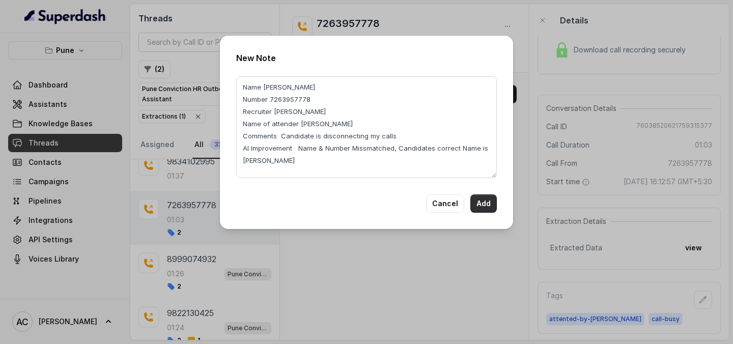
click at [488, 206] on button "Add" at bounding box center [483, 203] width 26 height 18
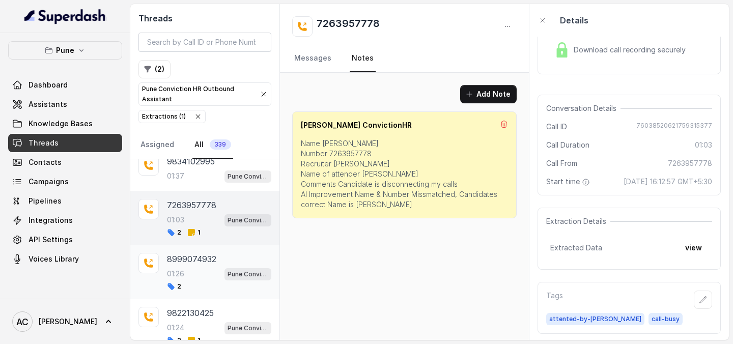
click at [173, 277] on p "01:26" at bounding box center [175, 274] width 17 height 10
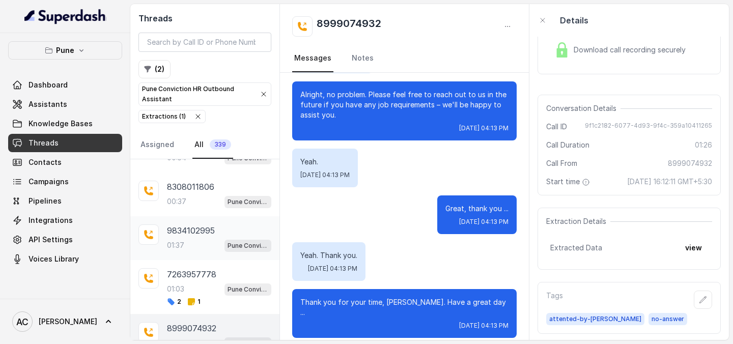
scroll to position [2816, 0]
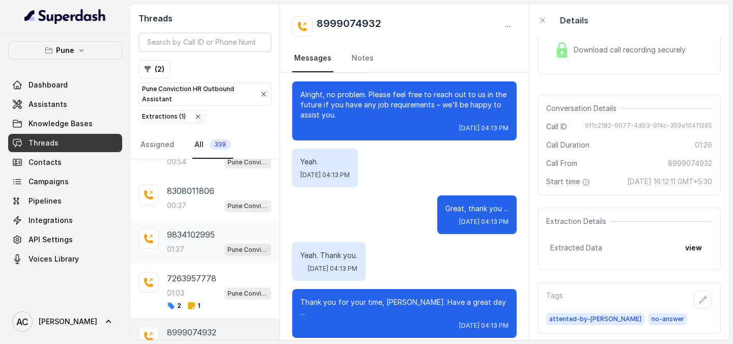
click at [191, 245] on div "01:37 Pune Conviction HR Outbound Assistant" at bounding box center [219, 249] width 104 height 13
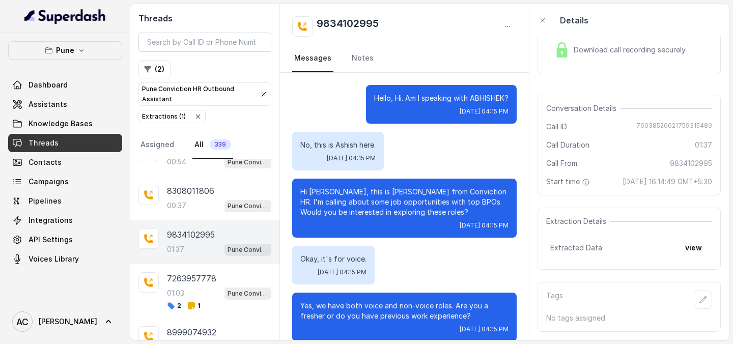
scroll to position [804, 0]
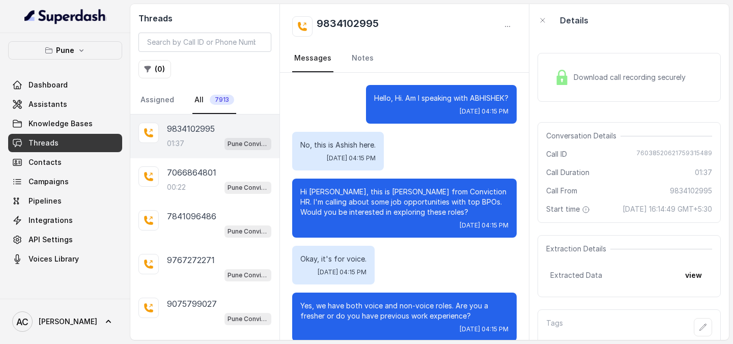
scroll to position [804, 0]
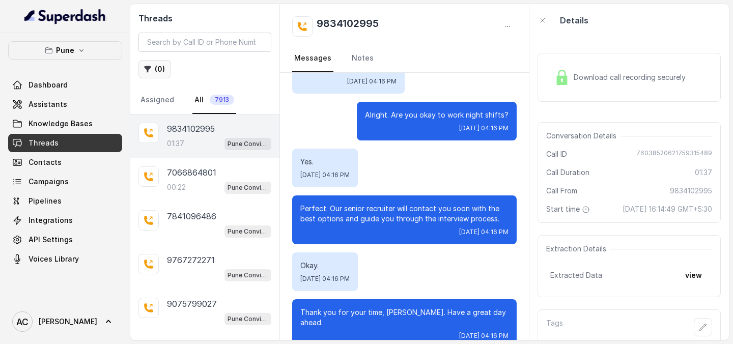
click at [157, 71] on button "( 0 )" at bounding box center [154, 69] width 33 height 18
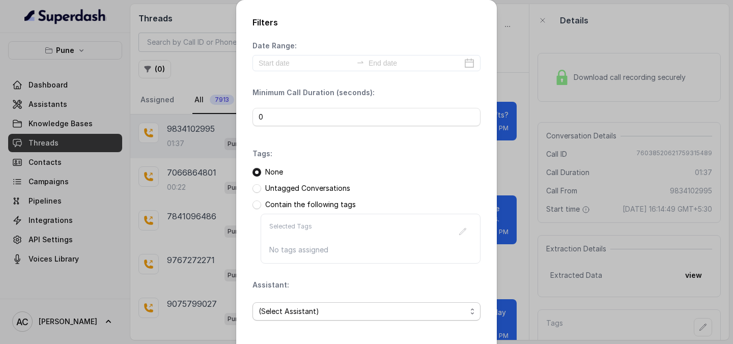
click at [317, 307] on span "(Select Assistant)" at bounding box center [363, 311] width 208 height 12
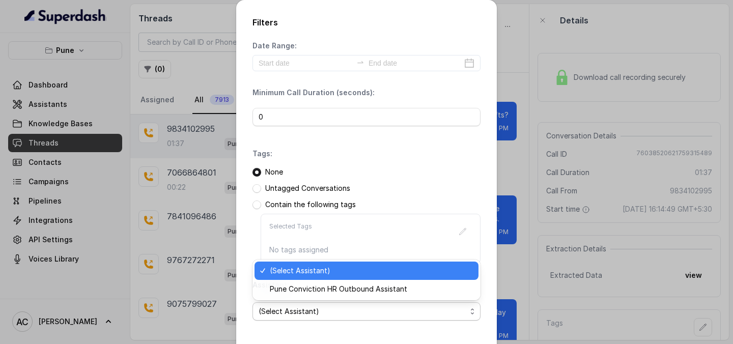
scroll to position [44, 0]
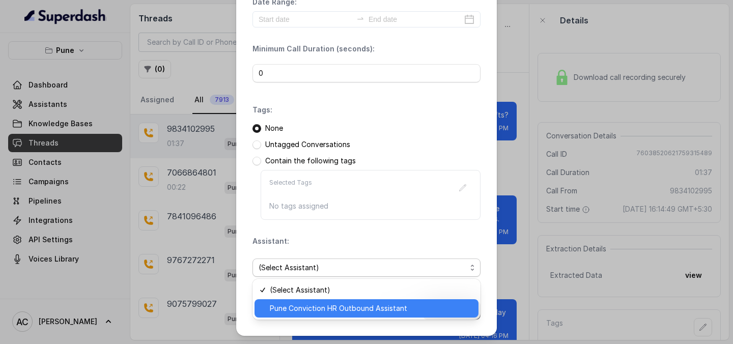
click at [309, 308] on span "Pune Conviction HR Outbound Assistant" at bounding box center [371, 308] width 203 height 12
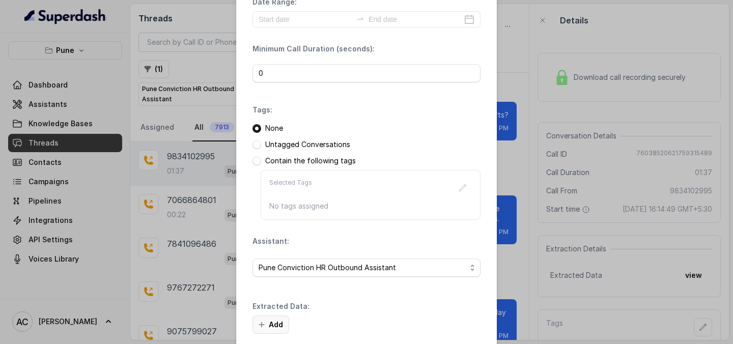
click at [274, 324] on button "Add" at bounding box center [271, 325] width 37 height 18
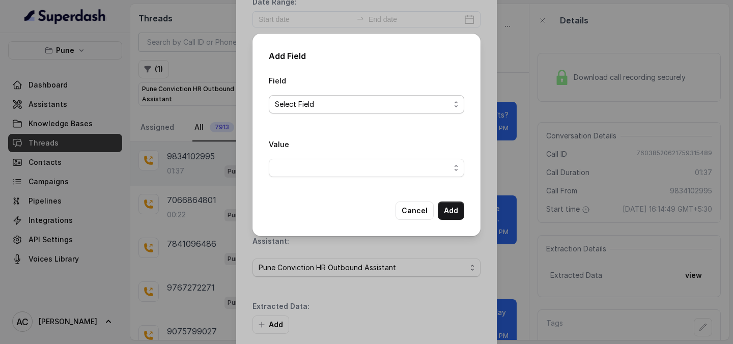
click at [347, 98] on span "Select Field" at bounding box center [362, 104] width 175 height 12
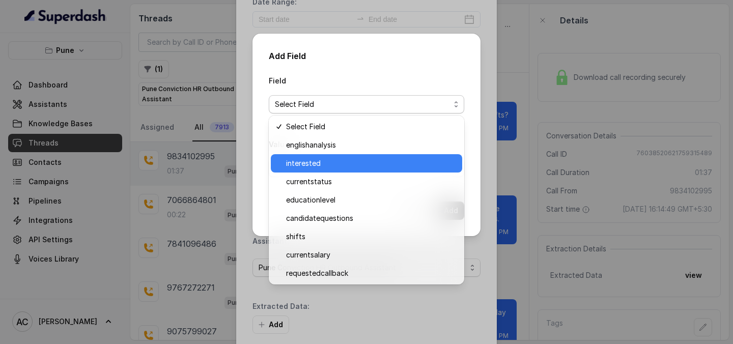
click at [314, 164] on span "interested" at bounding box center [371, 163] width 170 height 12
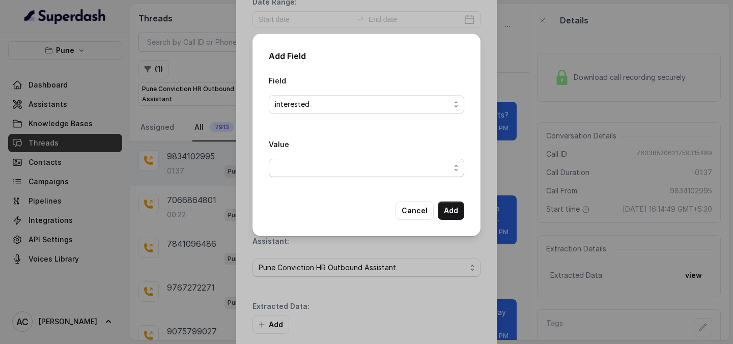
click at [314, 169] on span "button" at bounding box center [367, 168] width 196 height 18
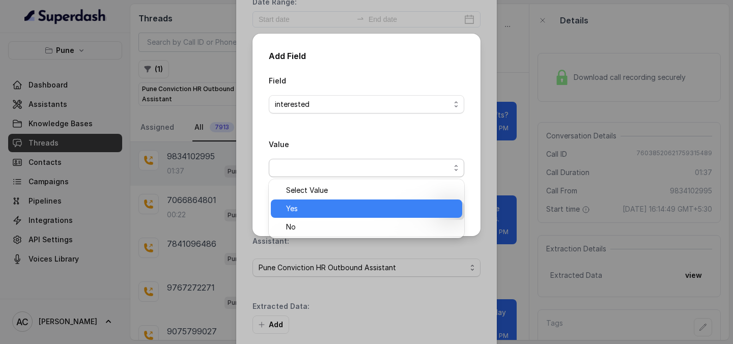
click at [303, 212] on span "Yes" at bounding box center [371, 209] width 170 height 12
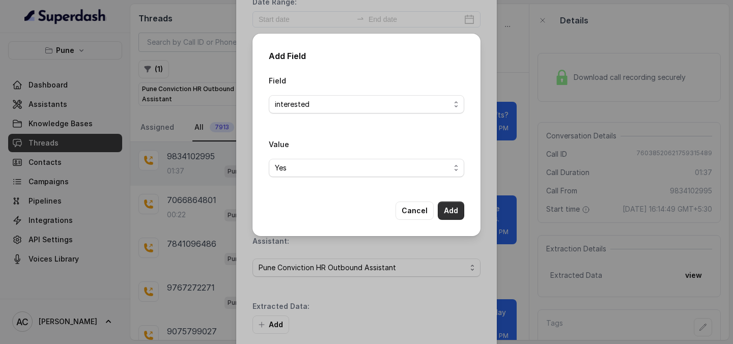
click at [443, 212] on button "Add" at bounding box center [451, 211] width 26 height 18
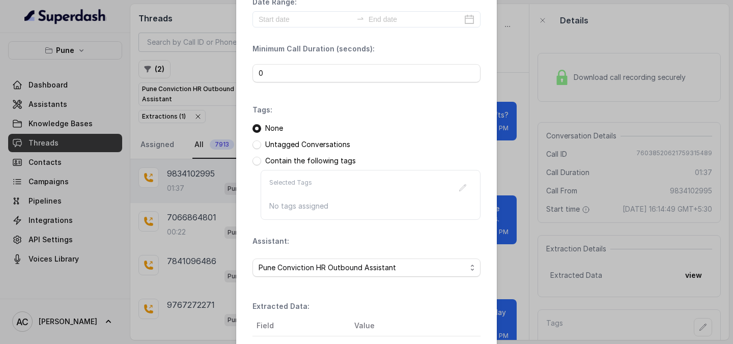
scroll to position [157, 0]
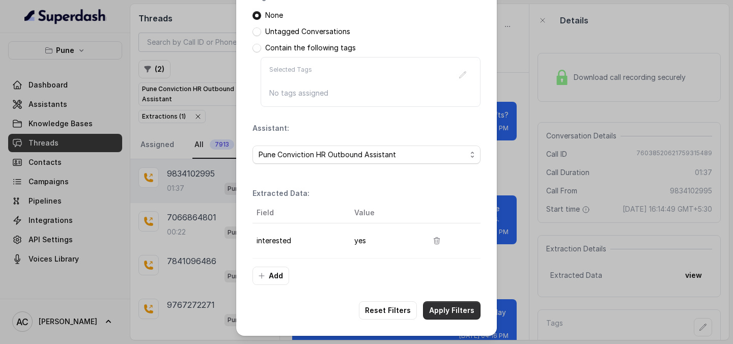
click at [457, 310] on button "Apply Filters" at bounding box center [452, 310] width 58 height 18
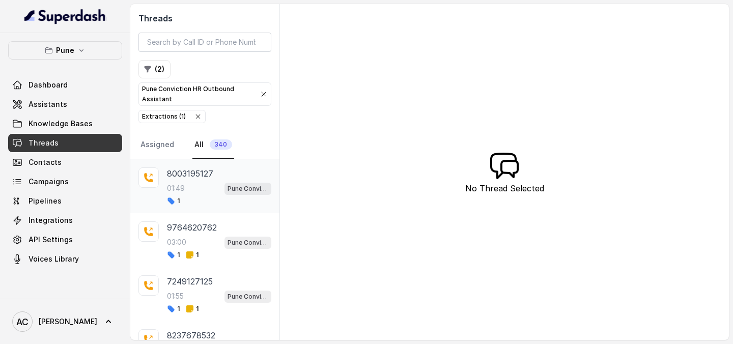
click at [178, 190] on p "01:49" at bounding box center [176, 188] width 18 height 10
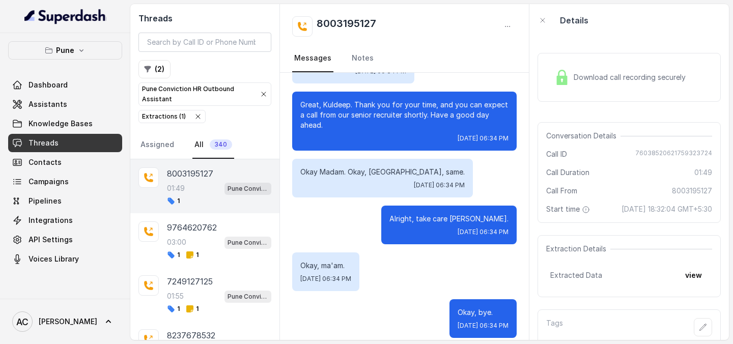
scroll to position [30, 0]
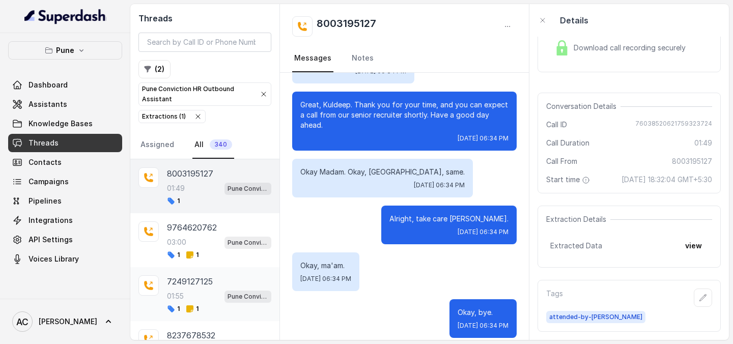
click at [204, 295] on div "01:55 Pune Conviction HR Outbound Assistant" at bounding box center [219, 296] width 104 height 13
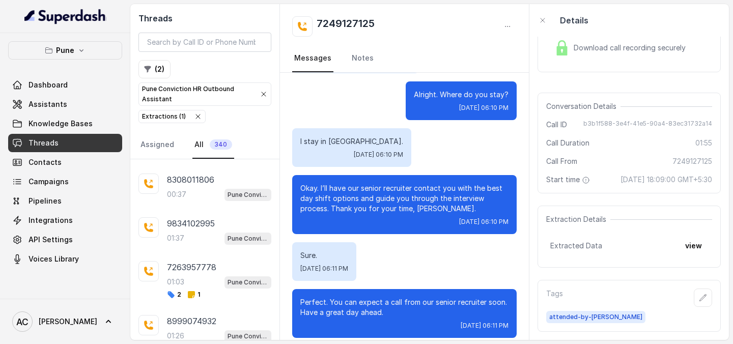
scroll to position [2896, 0]
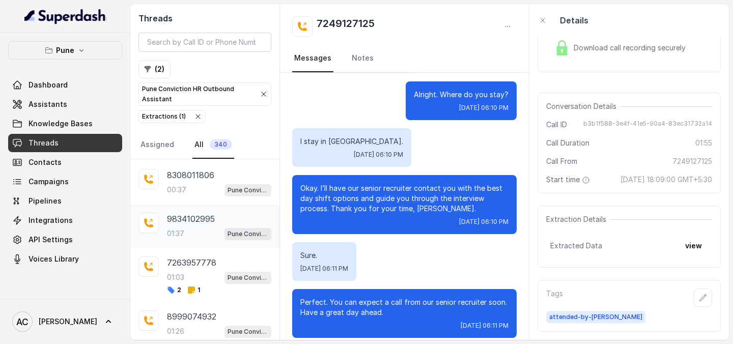
click at [193, 234] on div "01:37 Pune Conviction HR Outbound Assistant" at bounding box center [219, 233] width 104 height 13
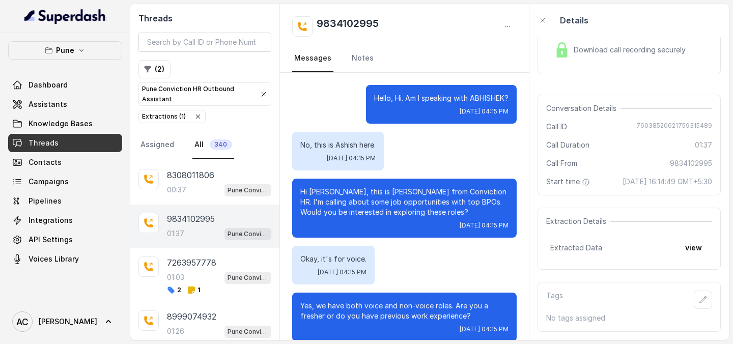
scroll to position [804, 0]
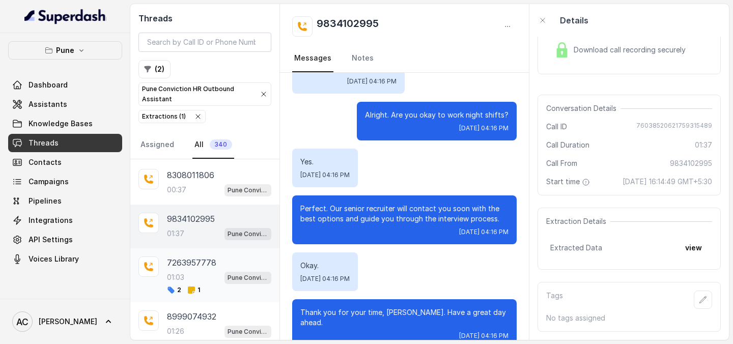
click at [192, 276] on div "01:03 Pune Conviction HR Outbound Assistant" at bounding box center [219, 277] width 104 height 13
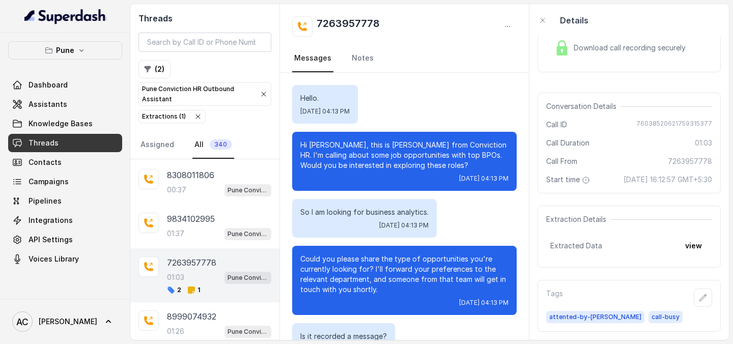
scroll to position [403, 0]
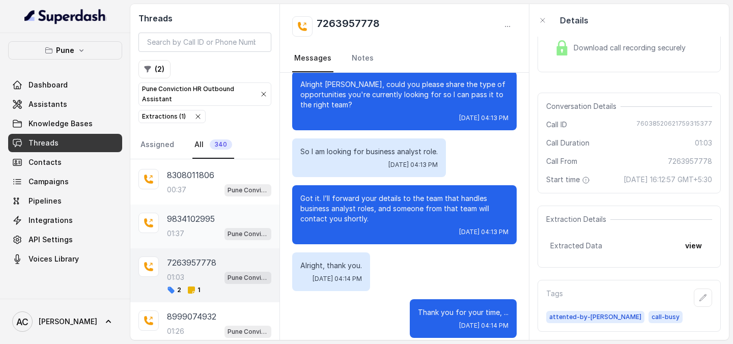
click at [184, 229] on p "01:37" at bounding box center [175, 234] width 17 height 10
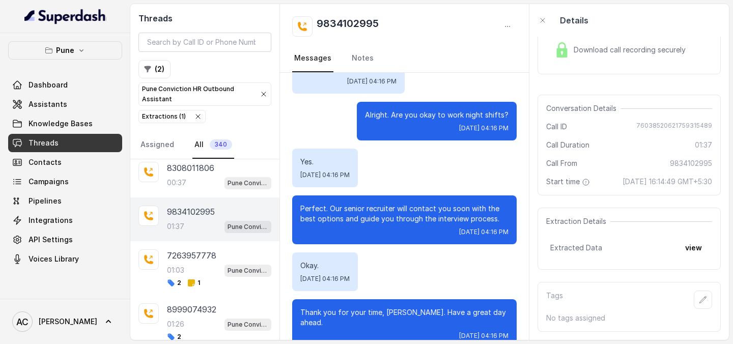
scroll to position [2893, 0]
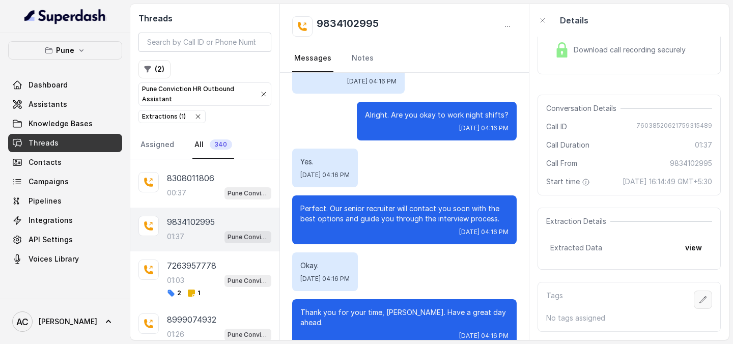
click at [701, 304] on button "button" at bounding box center [703, 300] width 18 height 18
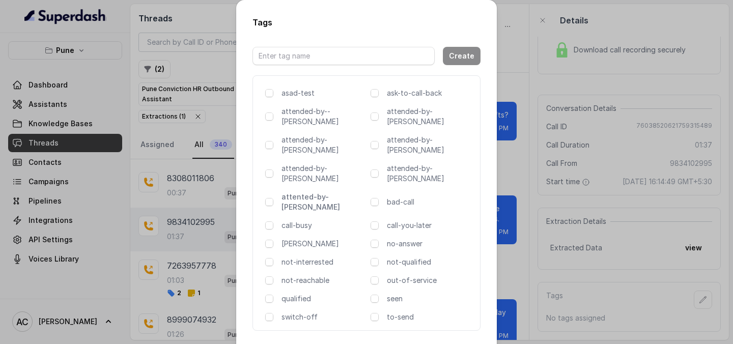
click at [298, 192] on p "attented-by-[PERSON_NAME]" at bounding box center [324, 202] width 85 height 20
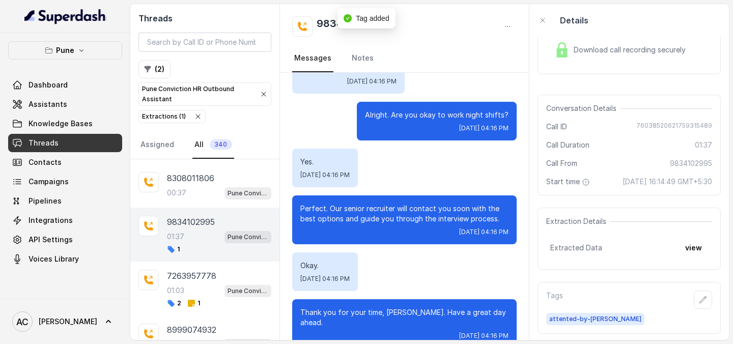
scroll to position [0, 0]
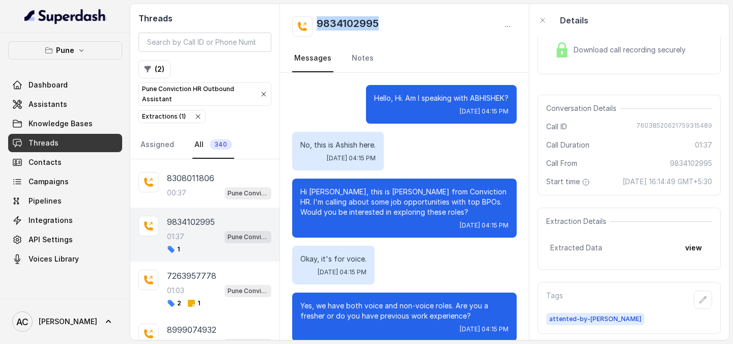
drag, startPoint x: 391, startPoint y: 16, endPoint x: 394, endPoint y: 20, distance: 5.4
click at [394, 20] on div "9834102995" at bounding box center [404, 26] width 225 height 20
copy h2 "9834102995"
click at [703, 299] on icon "button" at bounding box center [703, 300] width 8 height 8
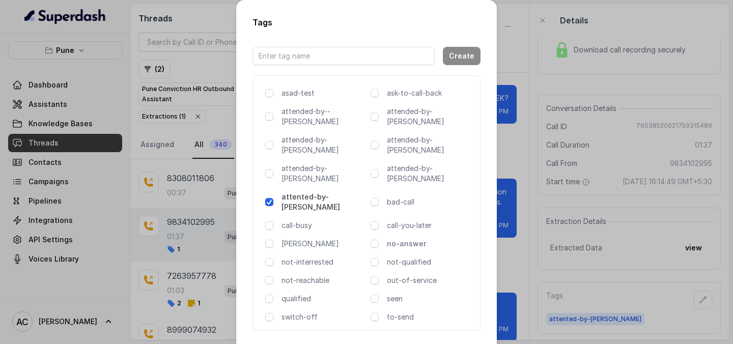
click at [405, 239] on p "no-answer" at bounding box center [429, 244] width 85 height 10
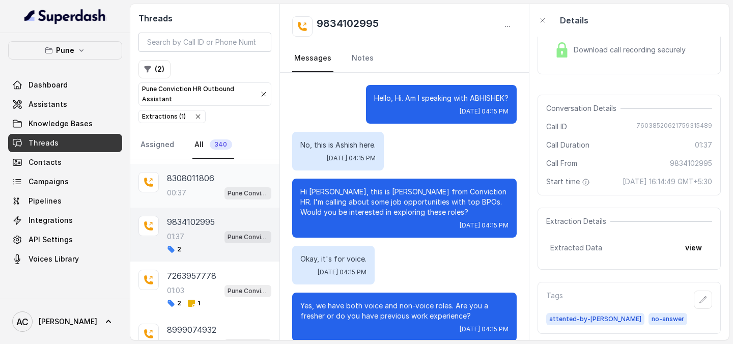
click at [202, 191] on div "00:37 Pune Conviction HR Outbound Assistant" at bounding box center [219, 192] width 104 height 13
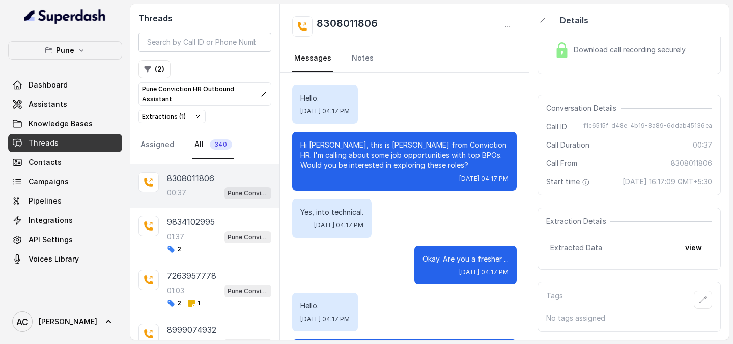
scroll to position [248, 0]
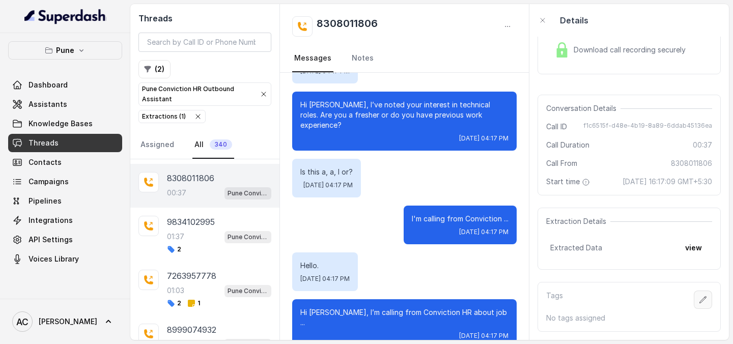
click at [702, 298] on icon "button" at bounding box center [703, 300] width 8 height 8
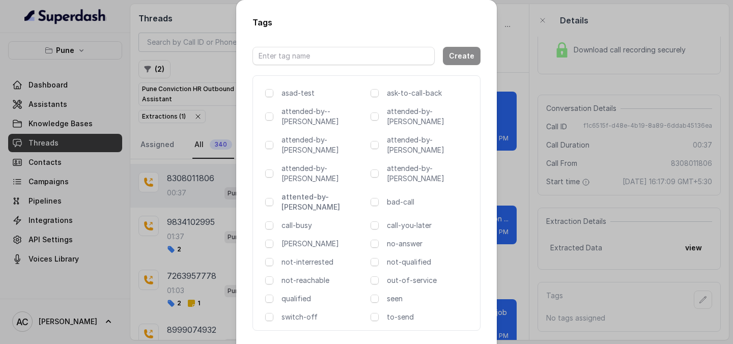
click at [313, 192] on p "attented-by-[PERSON_NAME]" at bounding box center [324, 202] width 85 height 20
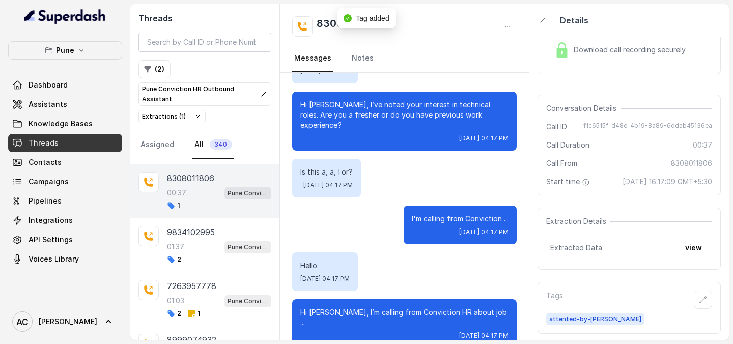
scroll to position [0, 0]
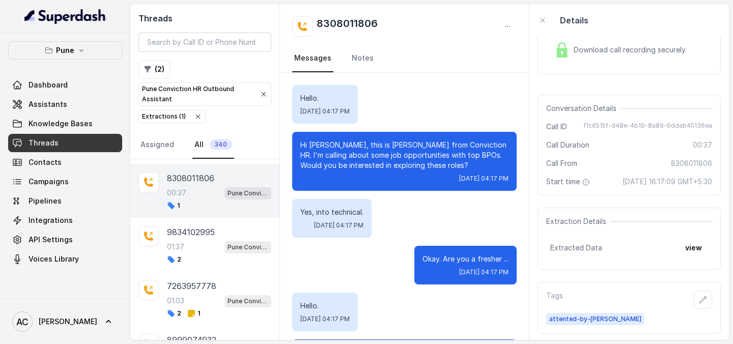
drag, startPoint x: 399, startPoint y: 19, endPoint x: 388, endPoint y: 18, distance: 10.7
click at [388, 18] on div "8308011806" at bounding box center [404, 26] width 225 height 20
click at [349, 16] on h2 "8308011806" at bounding box center [347, 26] width 61 height 20
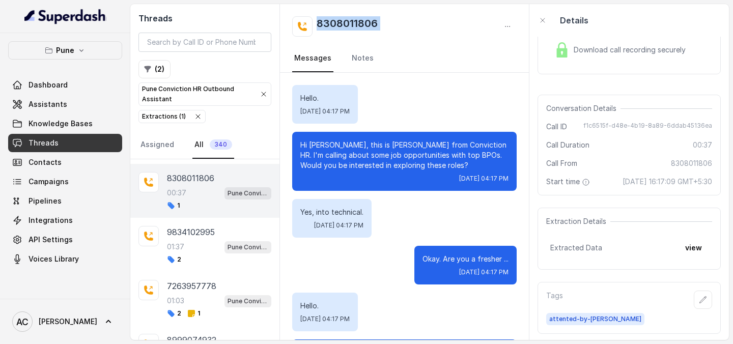
copy div "8308011806"
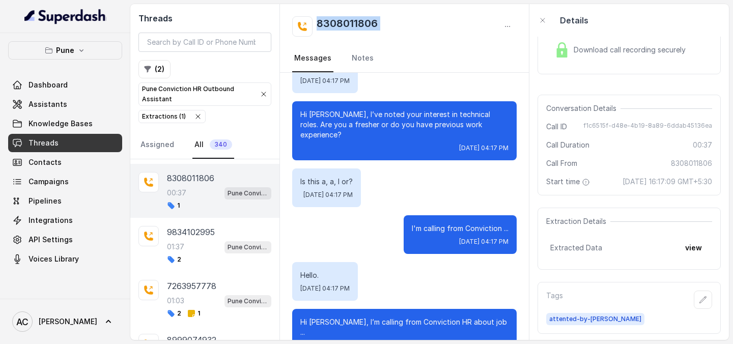
scroll to position [242, 0]
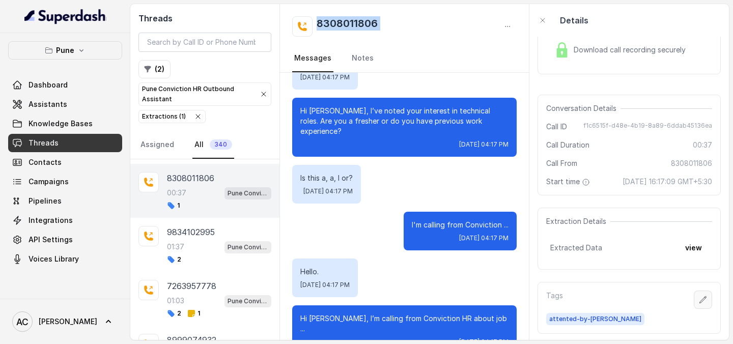
click at [704, 298] on icon "button" at bounding box center [703, 300] width 8 height 8
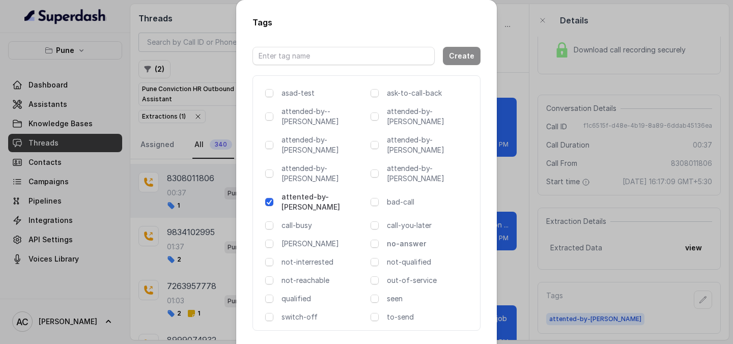
click at [413, 239] on p "no-answer" at bounding box center [429, 244] width 85 height 10
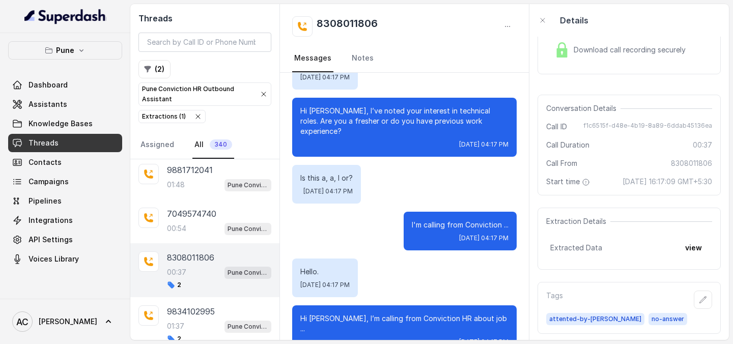
scroll to position [2805, 0]
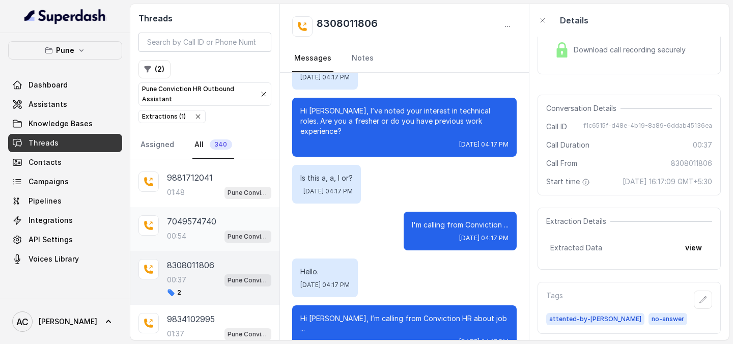
click at [189, 226] on p "7049574740" at bounding box center [191, 221] width 49 height 12
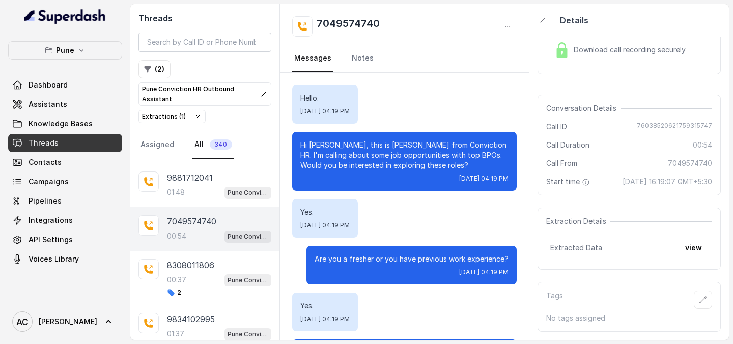
scroll to position [279, 0]
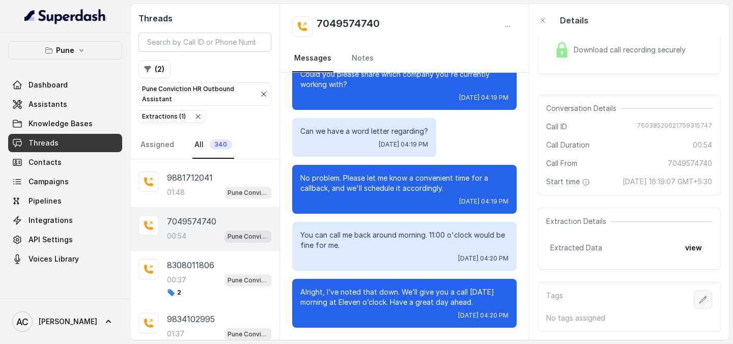
click at [702, 300] on icon "button" at bounding box center [703, 299] width 7 height 7
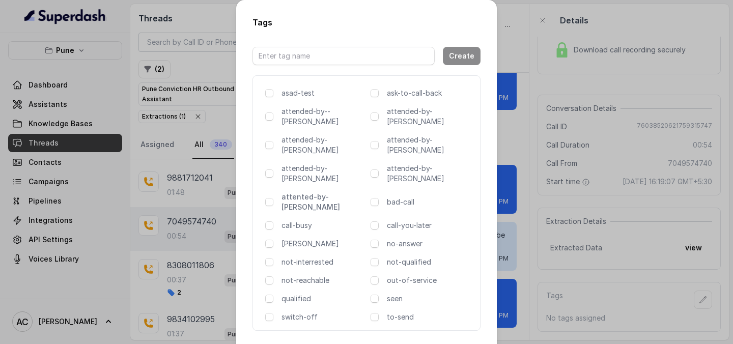
click at [312, 192] on p "attented-by-[PERSON_NAME]" at bounding box center [324, 202] width 85 height 20
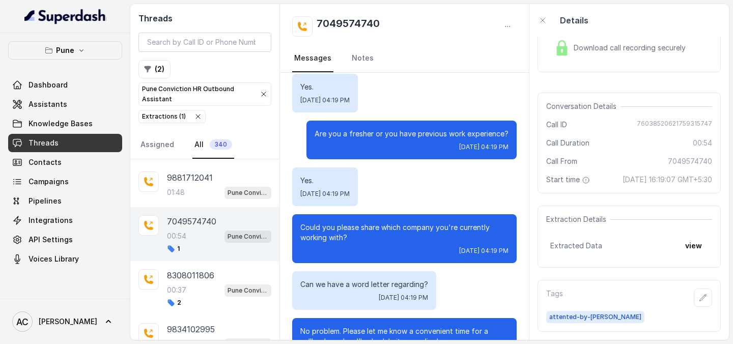
scroll to position [0, 0]
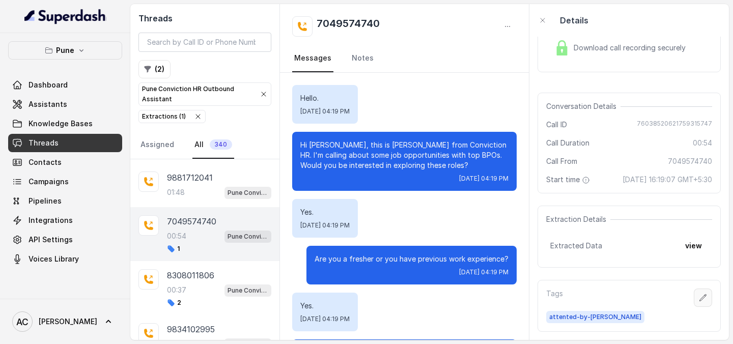
click at [703, 295] on icon "button" at bounding box center [703, 298] width 8 height 8
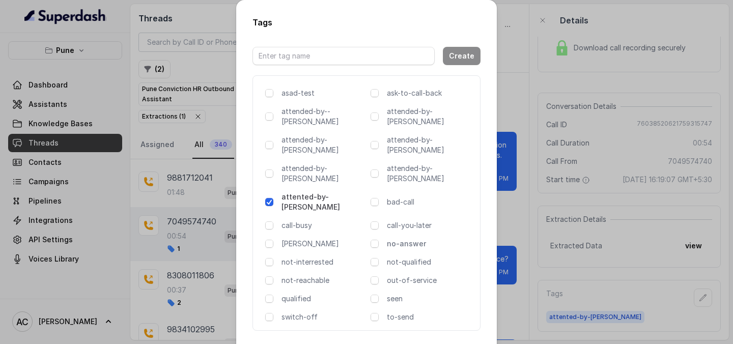
click at [412, 239] on p "no-answer" at bounding box center [429, 244] width 85 height 10
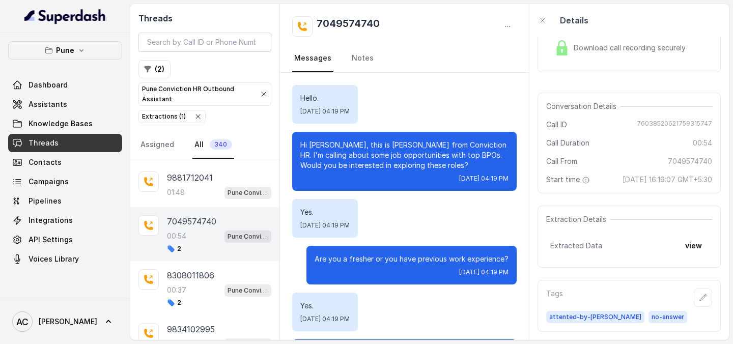
click at [367, 20] on h2 "7049574740" at bounding box center [348, 26] width 63 height 20
copy h2 "7049574740"
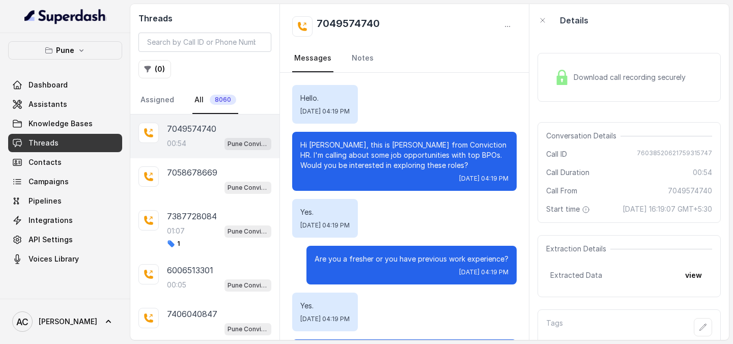
scroll to position [279, 0]
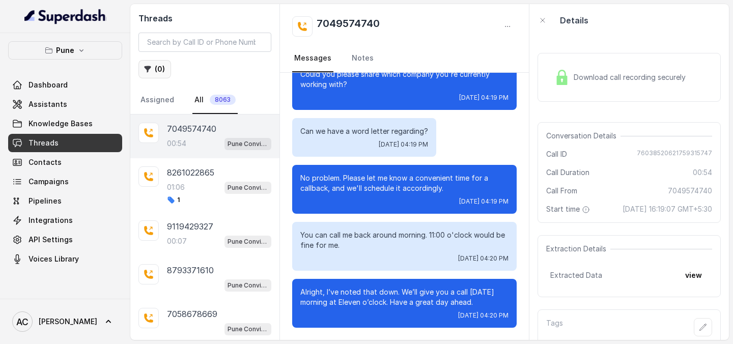
click at [159, 67] on button "( 0 )" at bounding box center [154, 69] width 33 height 18
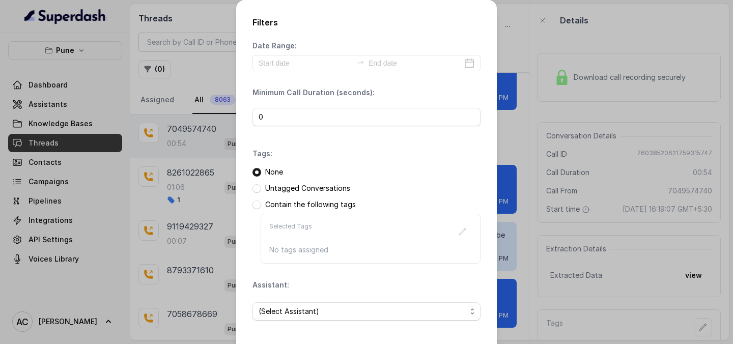
scroll to position [44, 0]
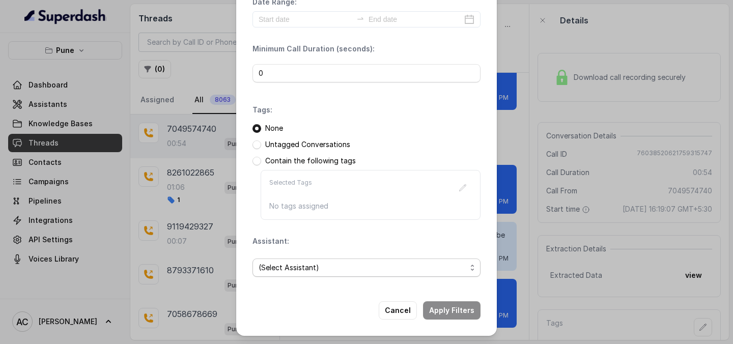
click at [304, 263] on span "(Select Assistant)" at bounding box center [363, 268] width 208 height 12
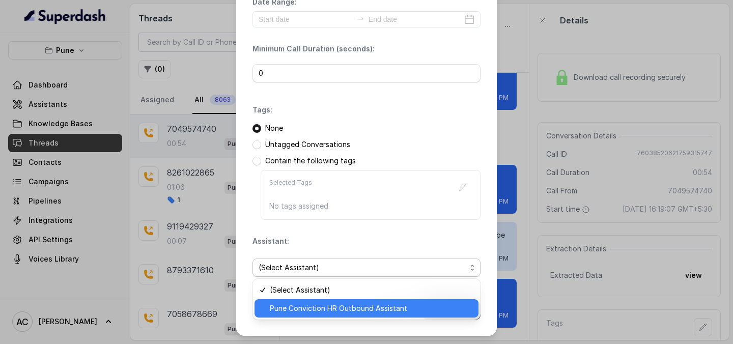
click at [290, 306] on span "Pune Conviction HR Outbound Assistant" at bounding box center [371, 308] width 203 height 12
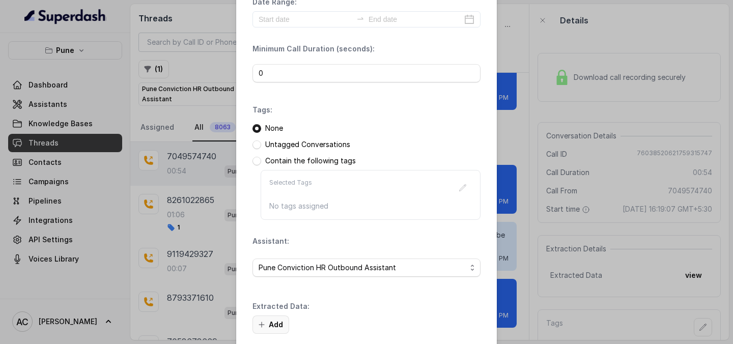
click at [269, 325] on button "Add" at bounding box center [271, 325] width 37 height 18
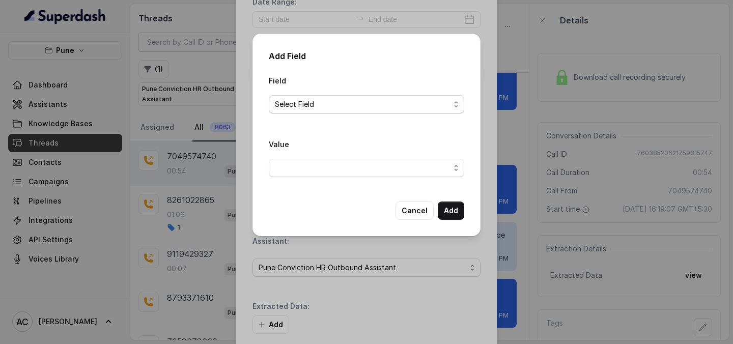
click at [316, 104] on span "Select Field" at bounding box center [362, 104] width 175 height 12
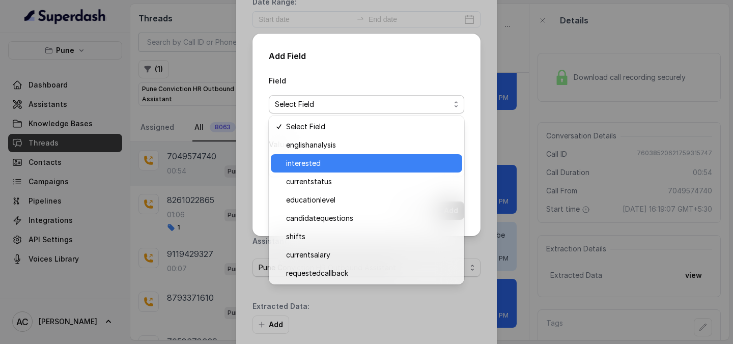
click at [301, 160] on span "interested" at bounding box center [371, 163] width 170 height 12
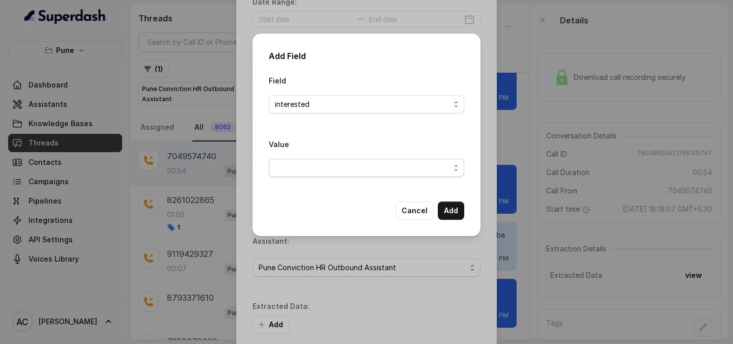
click at [301, 160] on span "button" at bounding box center [367, 168] width 196 height 18
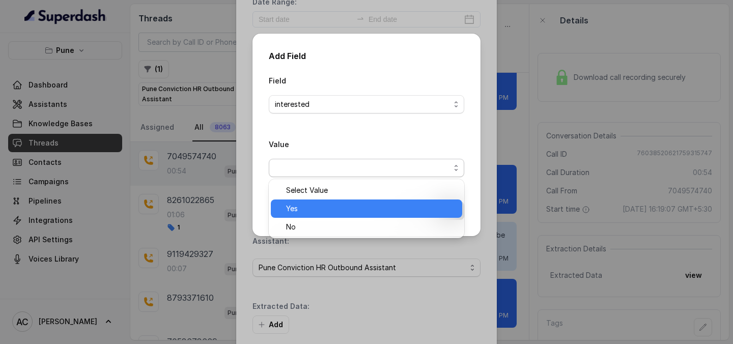
click at [299, 207] on span "Yes" at bounding box center [371, 209] width 170 height 12
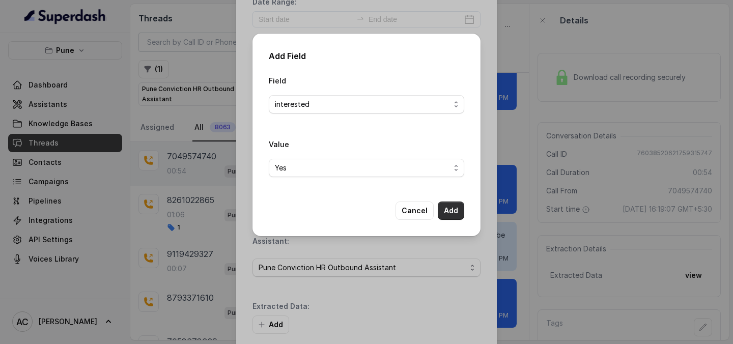
click at [457, 206] on button "Add" at bounding box center [451, 211] width 26 height 18
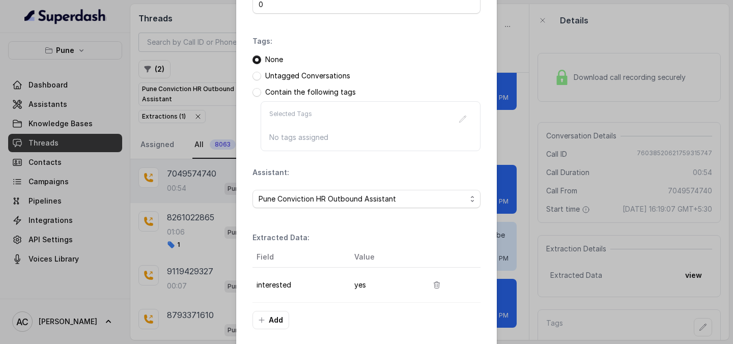
scroll to position [157, 0]
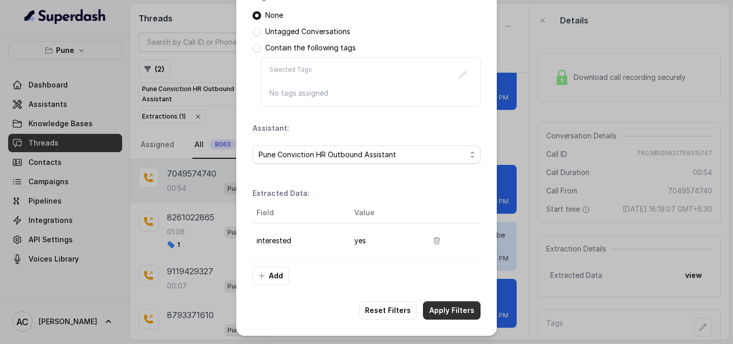
click at [446, 319] on button "Apply Filters" at bounding box center [452, 310] width 58 height 18
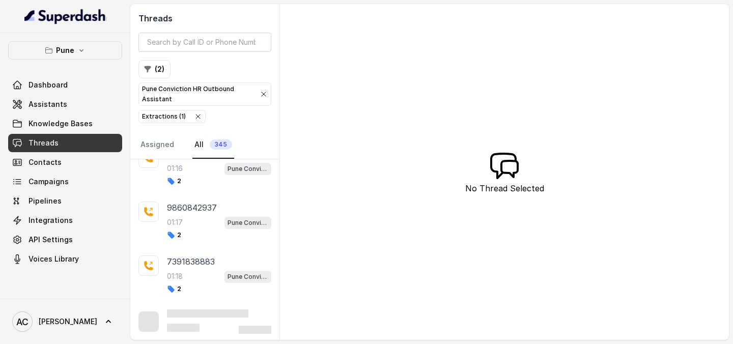
scroll to position [4096, 0]
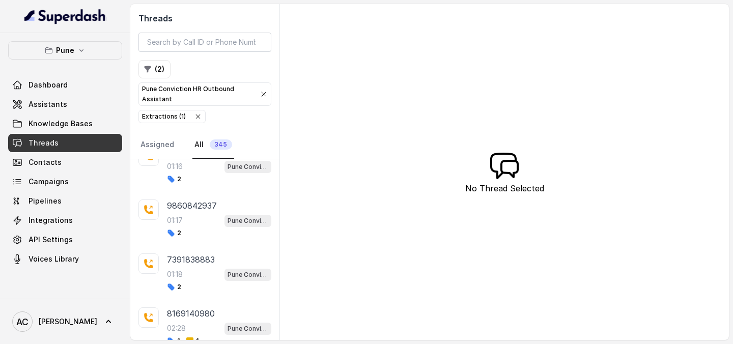
click at [204, 229] on div "2" at bounding box center [219, 233] width 104 height 8
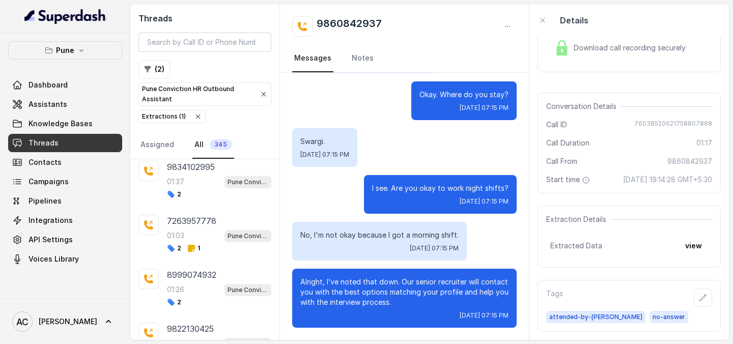
scroll to position [3215, 0]
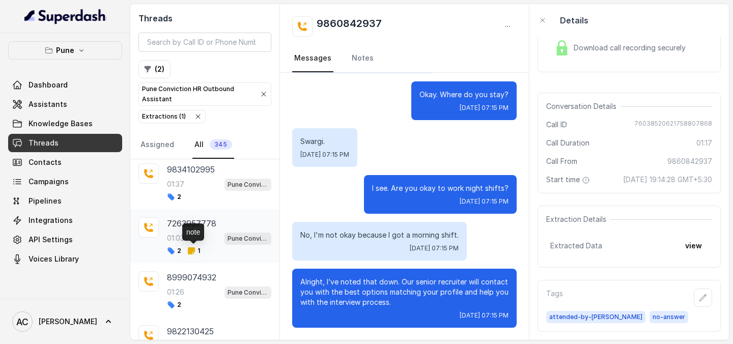
click at [196, 252] on span "1" at bounding box center [193, 251] width 13 height 8
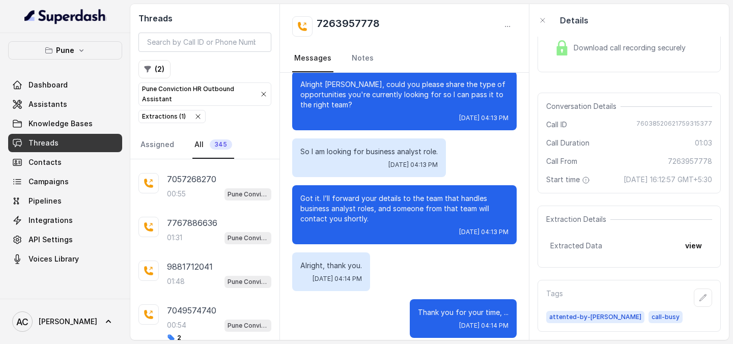
scroll to position [2977, 0]
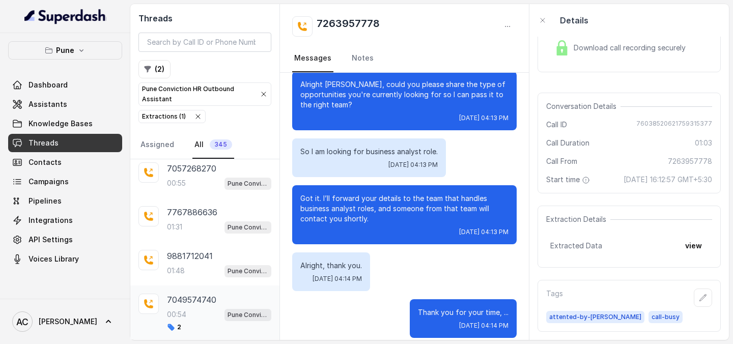
click at [197, 312] on div "00:54 Pune Conviction HR Outbound Assistant" at bounding box center [219, 314] width 104 height 13
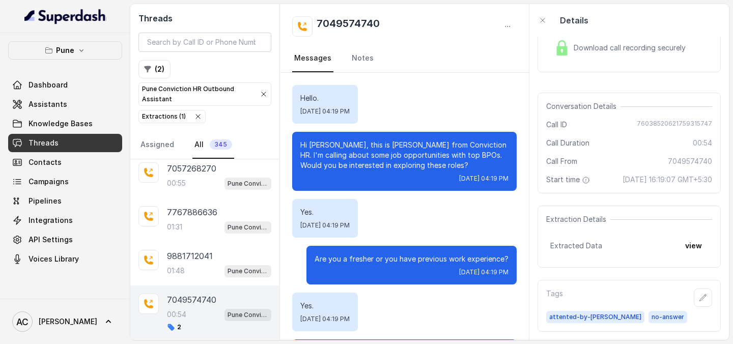
scroll to position [279, 0]
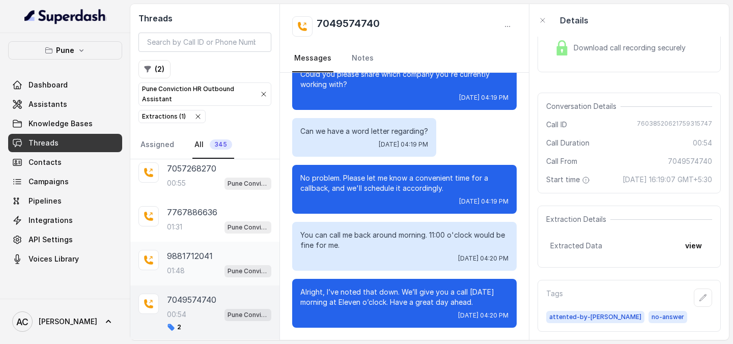
click at [196, 269] on div "01:48 Pune Conviction HR Outbound Assistant" at bounding box center [219, 270] width 104 height 13
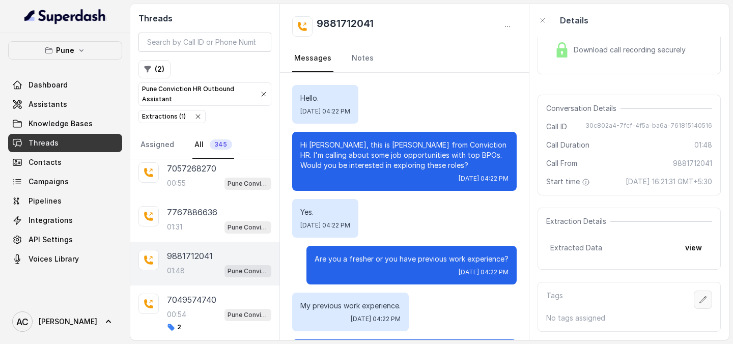
click at [705, 297] on icon "button" at bounding box center [703, 299] width 7 height 7
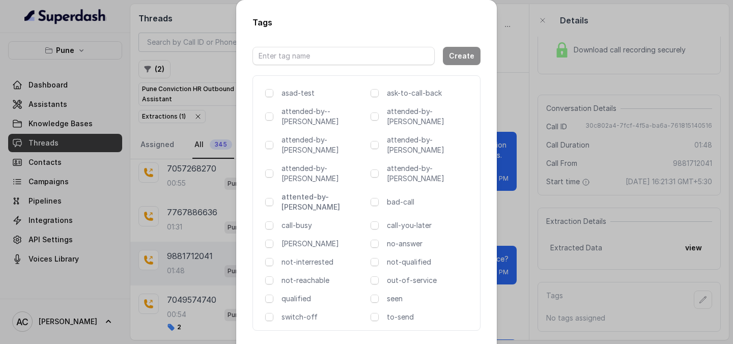
click at [284, 192] on p "attented-by-[PERSON_NAME]" at bounding box center [324, 202] width 85 height 20
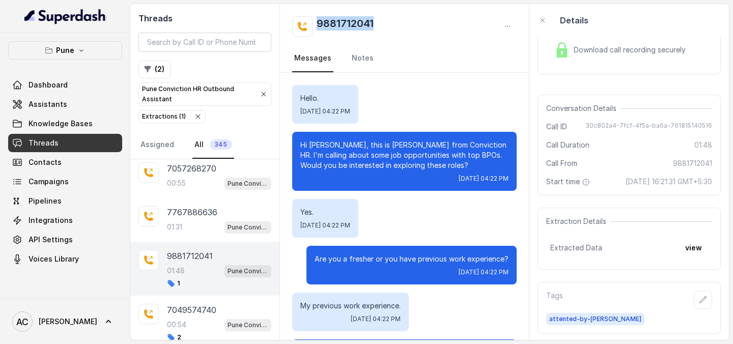
drag, startPoint x: 381, startPoint y: 20, endPoint x: 308, endPoint y: 19, distance: 73.8
click at [308, 19] on div "9881712041" at bounding box center [404, 26] width 225 height 20
copy h2 "9881712041"
click at [362, 58] on link "Notes" at bounding box center [363, 58] width 26 height 27
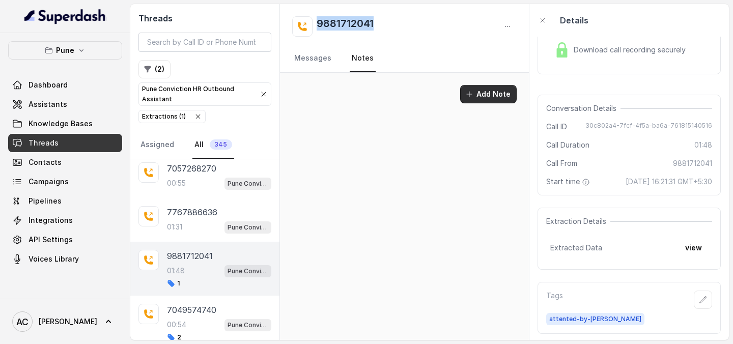
click at [489, 91] on button "Add Note" at bounding box center [488, 94] width 57 height 18
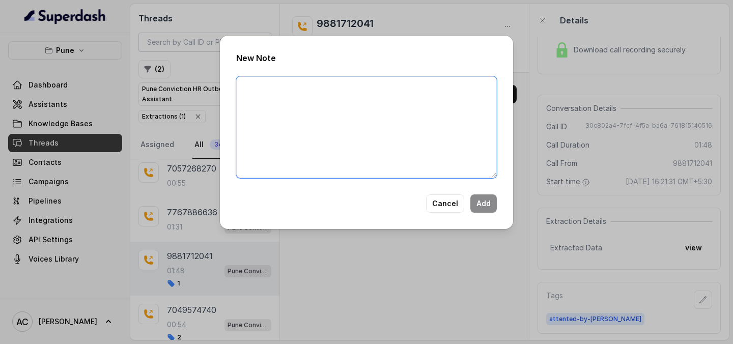
click at [424, 118] on textarea at bounding box center [366, 127] width 261 height 102
paste textarea "Name Number Recruiter Name of attender Comments AI Improvement"
click at [273, 88] on textarea "Name Number Recruiter Name of attender Comments AI Improvement" at bounding box center [366, 127] width 261 height 102
click at [273, 89] on textarea "Name Vishanavi Number Recruiter Name of attender Comments AI Improvement" at bounding box center [366, 127] width 261 height 102
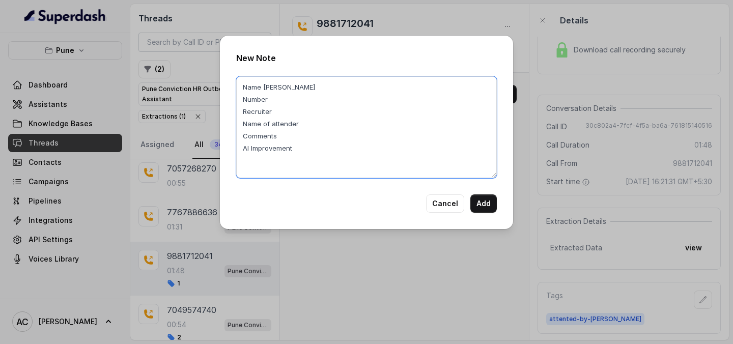
click at [284, 89] on textarea "Name Vaishanavi Number Recruiter Name of attender Comments AI Improvement" at bounding box center [366, 127] width 261 height 102
click at [292, 87] on textarea "Name Vaishanavi Number Recruiter Name of attender Comments AI Improvement" at bounding box center [366, 127] width 261 height 102
click at [286, 91] on textarea "Name Vaishanavi Number Recruiter Name of attender Comments AI Improvement" at bounding box center [366, 127] width 261 height 102
click at [277, 99] on textarea "Name Vaishnavi Number Recruiter Name of attender Comments AI Improvement" at bounding box center [366, 127] width 261 height 102
click at [299, 111] on textarea "Name Vaishnavi Number 9887112041 Recruiter Name of attender Comments AI Improve…" at bounding box center [366, 127] width 261 height 102
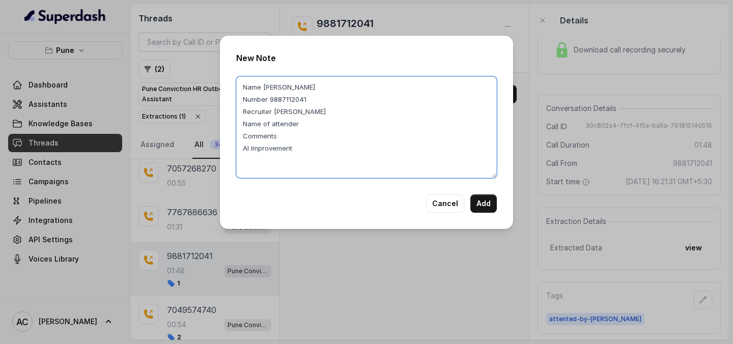
click at [311, 125] on textarea "Name Vaishnavi Number 9887112041 Recruiter RUPAL Name of attender Comments AI I…" at bounding box center [366, 127] width 261 height 102
click at [303, 133] on textarea "Name Vaishnavi Number 9887112041 Recruiter RUPAL Name of attender RUPAL Comment…" at bounding box center [366, 127] width 261 height 102
click at [323, 147] on textarea "Name Vaishnavi Number 9887112041 Recruiter RUPAL Name of attender RUPAL Comment…" at bounding box center [366, 127] width 261 height 102
paste textarea "Name & Number Missmatched, Candidates correct Name is HENOCH"
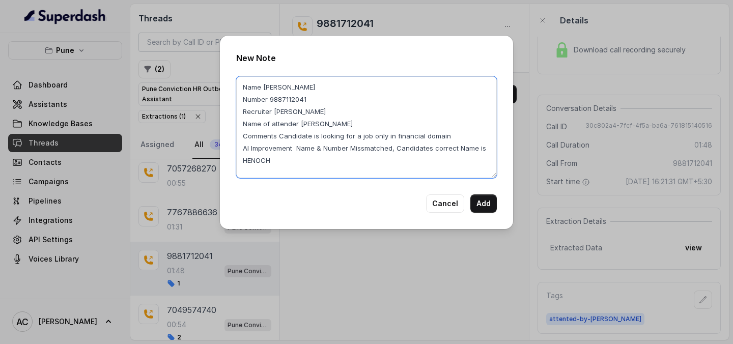
click at [289, 167] on textarea "Name Vaishnavi Number 9887112041 Recruiter RUPAL Name of attender RUPAL Comment…" at bounding box center [366, 127] width 261 height 102
drag, startPoint x: 297, startPoint y: 146, endPoint x: 304, endPoint y: 165, distance: 20.4
click at [304, 167] on textarea "Name [PERSON_NAME] Number 9887112041 Recruiter [PERSON_NAME] Name of attender […" at bounding box center [366, 127] width 261 height 102
type textarea "Name [PERSON_NAME] Number 9887112041 Recruiter [PERSON_NAME] Name of attender […"
drag, startPoint x: 282, startPoint y: 135, endPoint x: 388, endPoint y: 128, distance: 106.7
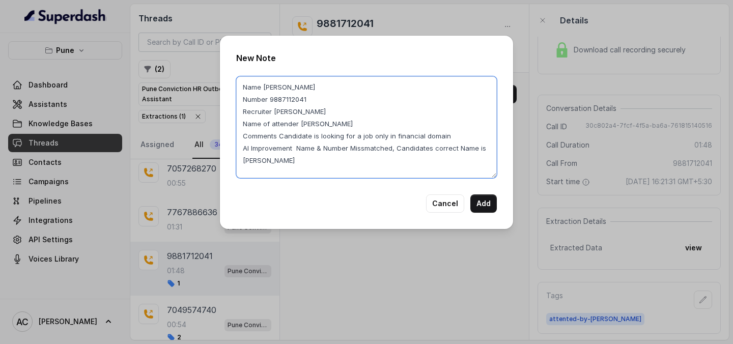
click at [391, 129] on textarea "Name [PERSON_NAME] Number 9887112041 Recruiter [PERSON_NAME] Name of attender […" at bounding box center [366, 127] width 261 height 102
click at [388, 128] on textarea "Name [PERSON_NAME] Number 9887112041 Recruiter [PERSON_NAME] Name of attender […" at bounding box center [366, 127] width 261 height 102
drag, startPoint x: 280, startPoint y: 135, endPoint x: 391, endPoint y: 137, distance: 111.0
click at [391, 137] on textarea "Name [PERSON_NAME] Number 9887112041 Recruiter [PERSON_NAME] Name of attender […" at bounding box center [366, 127] width 261 height 102
drag, startPoint x: 463, startPoint y: 135, endPoint x: 281, endPoint y: 138, distance: 181.8
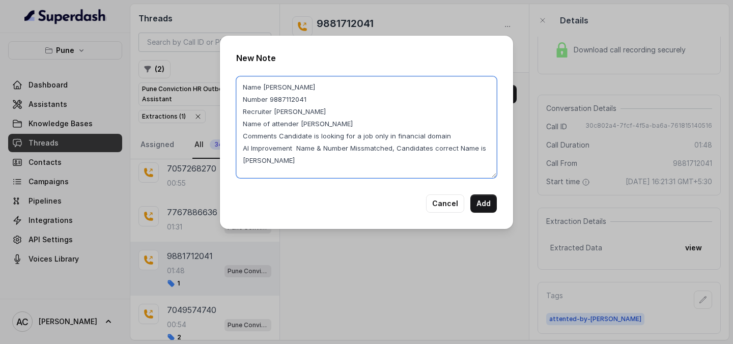
click at [281, 138] on textarea "Name [PERSON_NAME] Number 9887112041 Recruiter [PERSON_NAME] Name of attender […" at bounding box center [366, 127] width 261 height 102
click at [485, 203] on button "Add" at bounding box center [483, 203] width 26 height 18
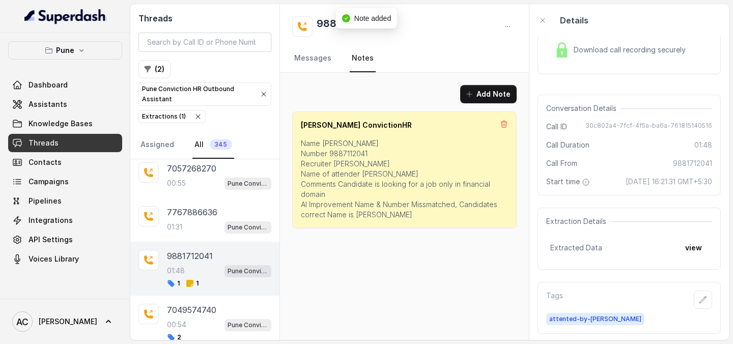
scroll to position [30, 0]
click at [706, 300] on icon "button" at bounding box center [703, 298] width 8 height 8
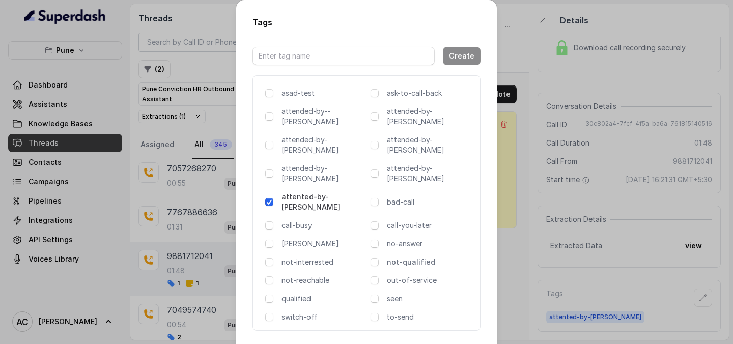
click at [404, 257] on p "not-qualified" at bounding box center [429, 262] width 85 height 10
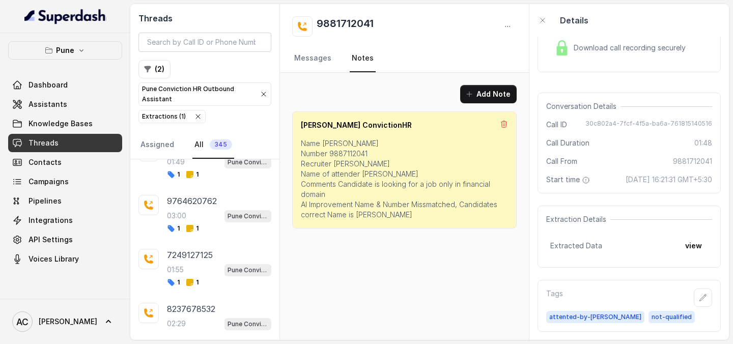
scroll to position [0, 0]
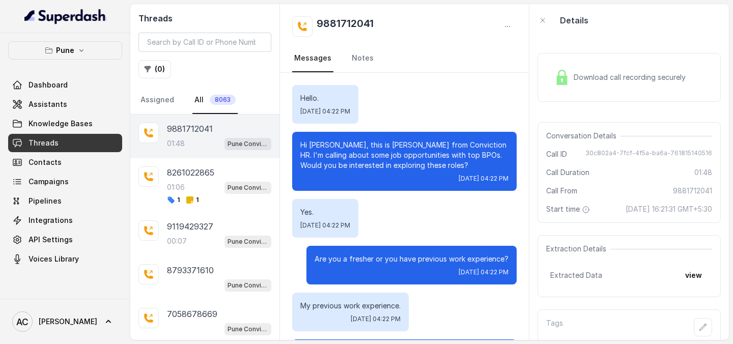
scroll to position [841, 0]
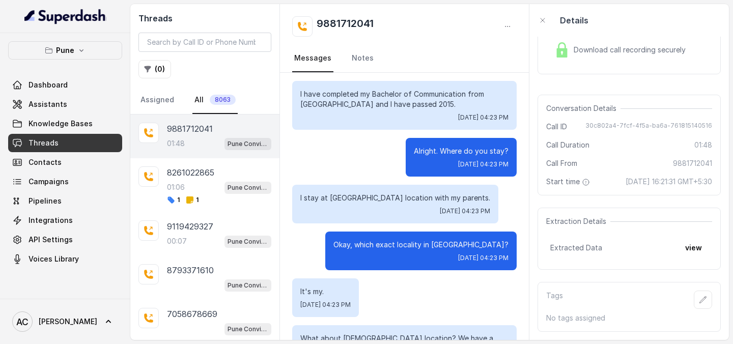
scroll to position [841, 0]
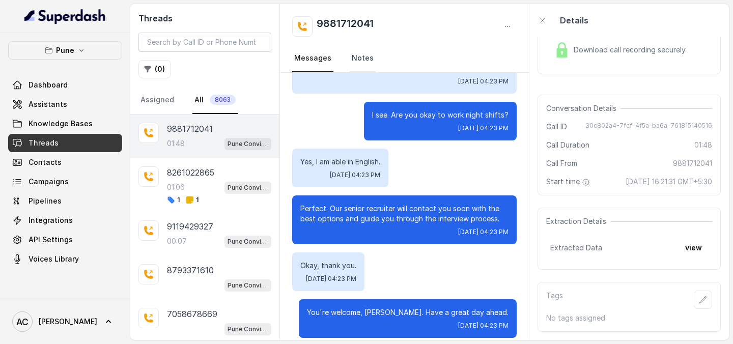
click at [360, 57] on link "Notes" at bounding box center [363, 58] width 26 height 27
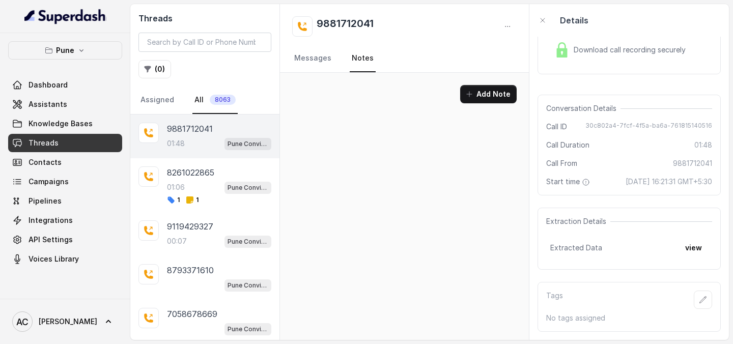
click at [331, 58] on nav "Messages Notes" at bounding box center [404, 58] width 225 height 27
click at [313, 58] on link "Messages" at bounding box center [312, 58] width 41 height 27
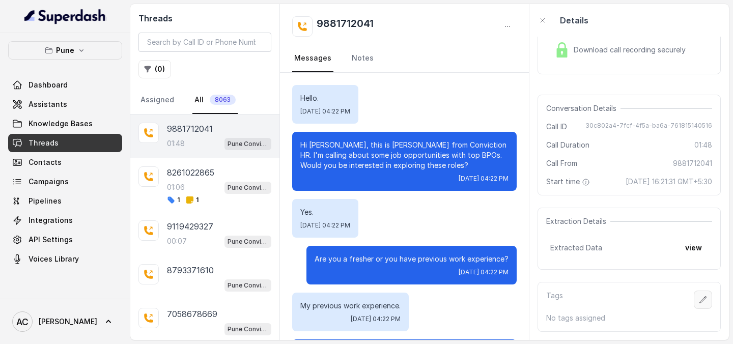
click at [702, 300] on icon "button" at bounding box center [703, 300] width 8 height 8
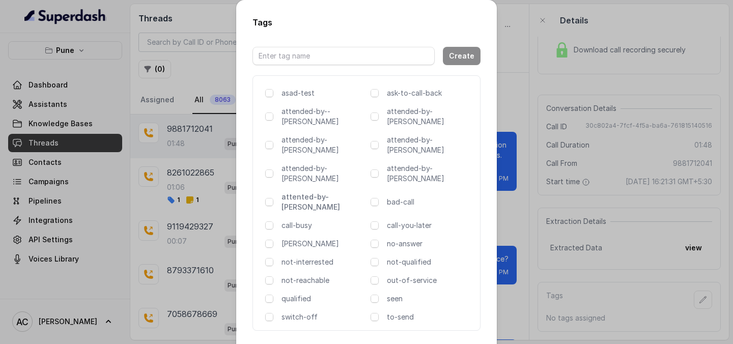
click at [316, 192] on p "attented-by-[PERSON_NAME]" at bounding box center [324, 202] width 85 height 20
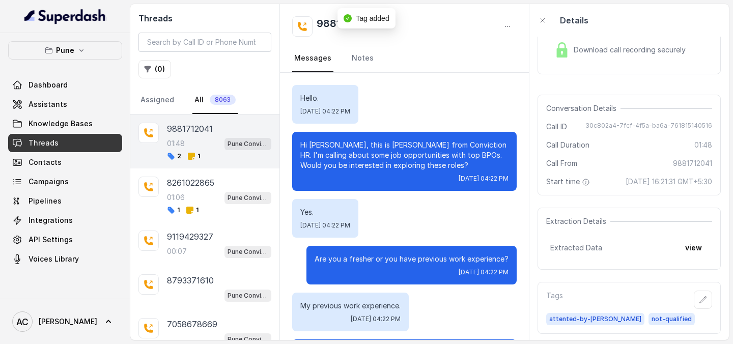
scroll to position [30, 0]
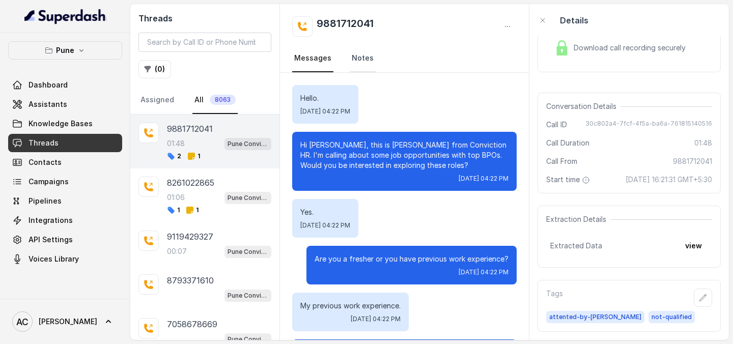
click at [359, 60] on link "Notes" at bounding box center [363, 58] width 26 height 27
